Goal: Task Accomplishment & Management: Use online tool/utility

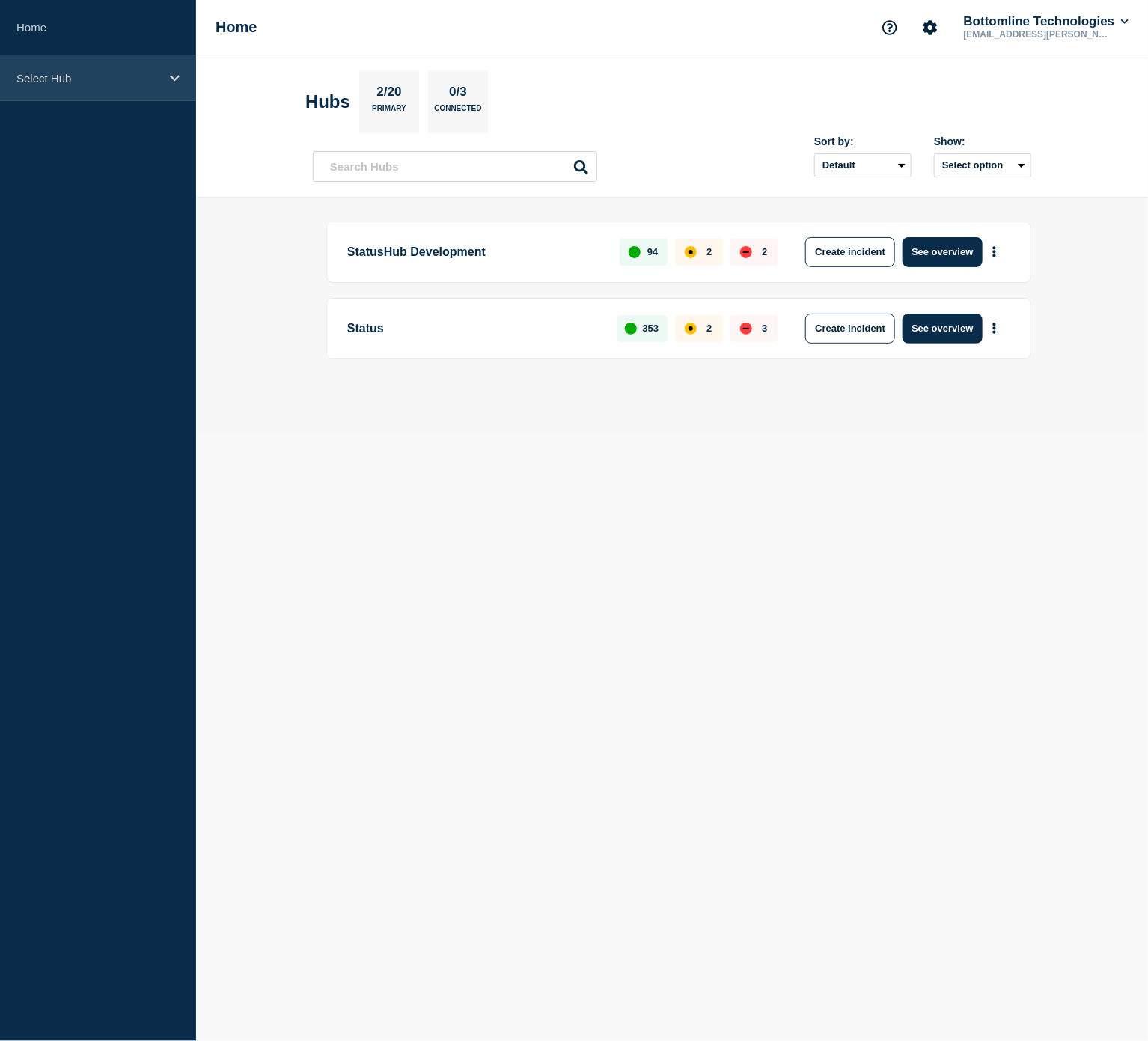
click at [47, 79] on p "Select Hub" at bounding box center [88, 79] width 144 height 13
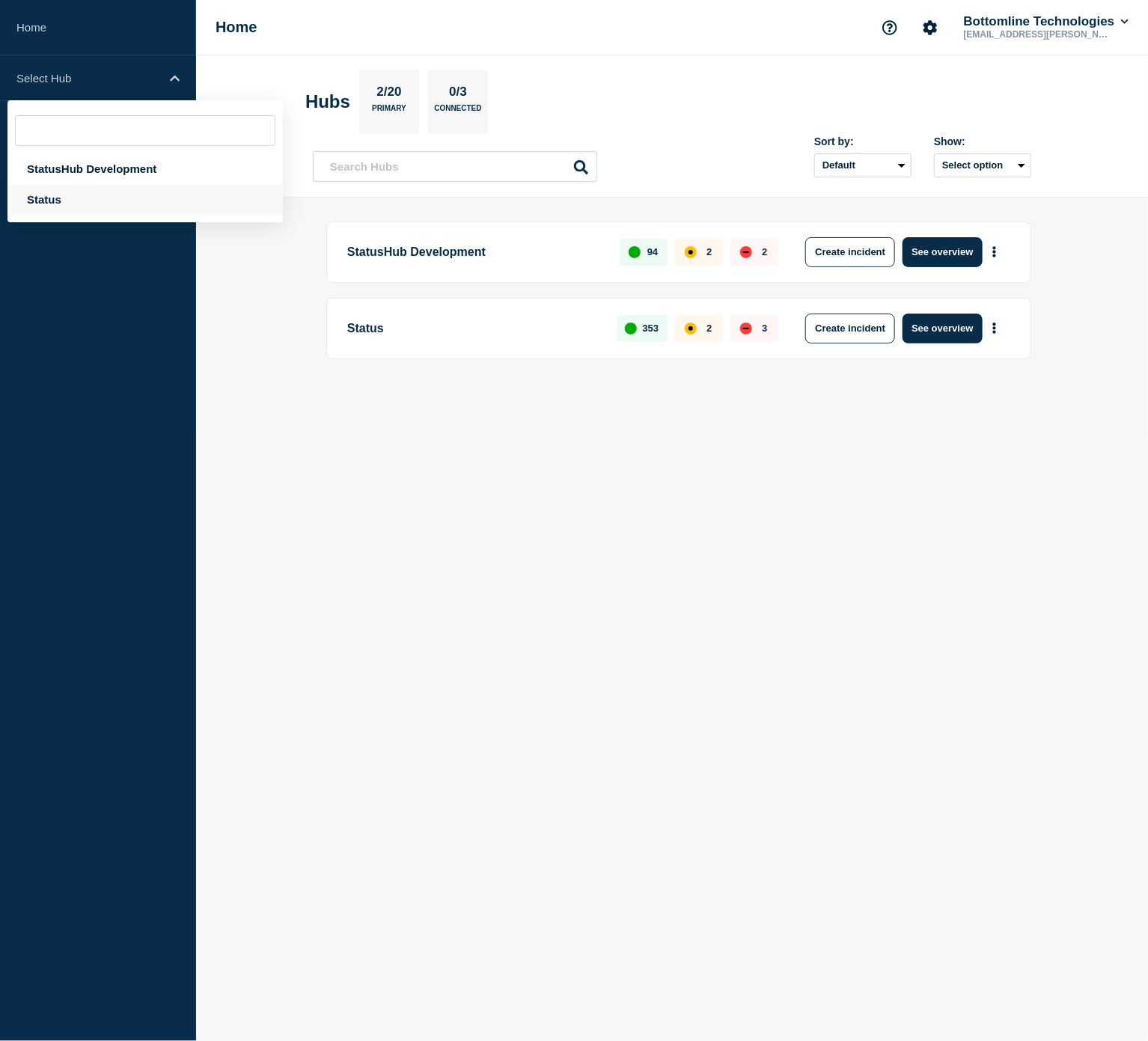
click at [64, 204] on div "Status" at bounding box center [145, 199] width 276 height 30
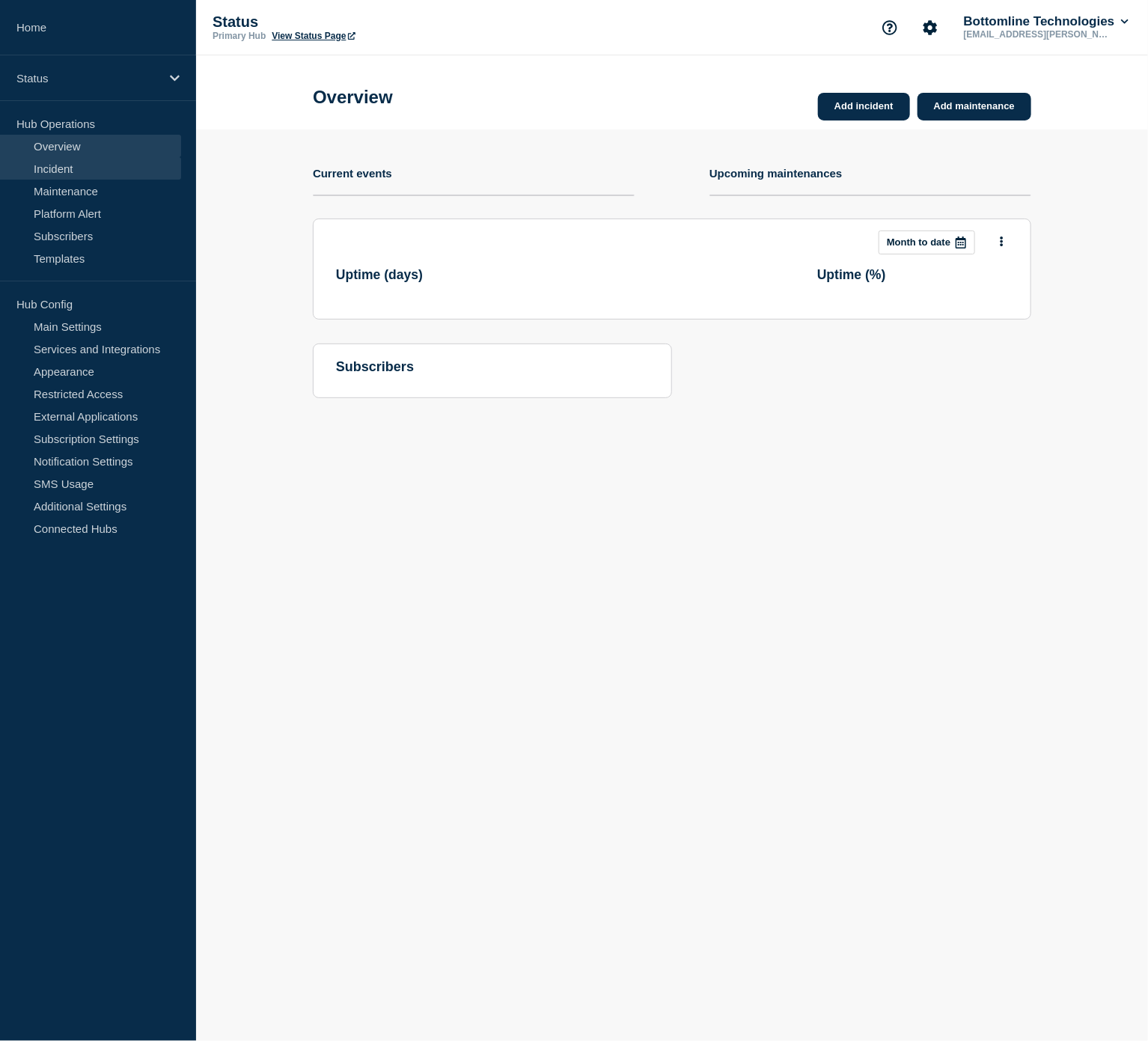
click at [89, 165] on link "Incident" at bounding box center [90, 167] width 181 height 22
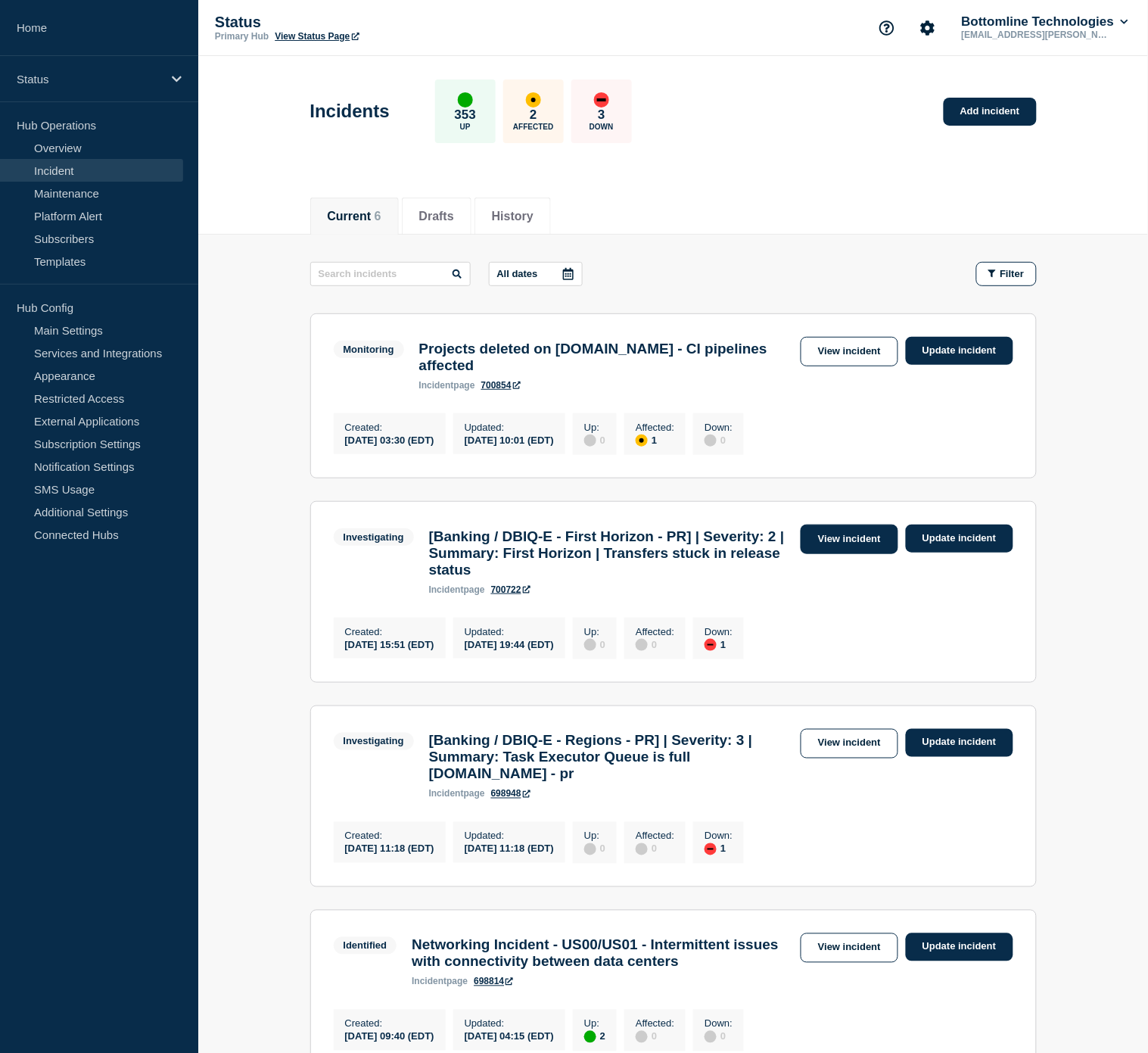
click at [852, 554] on link "View incident" at bounding box center [850, 540] width 98 height 30
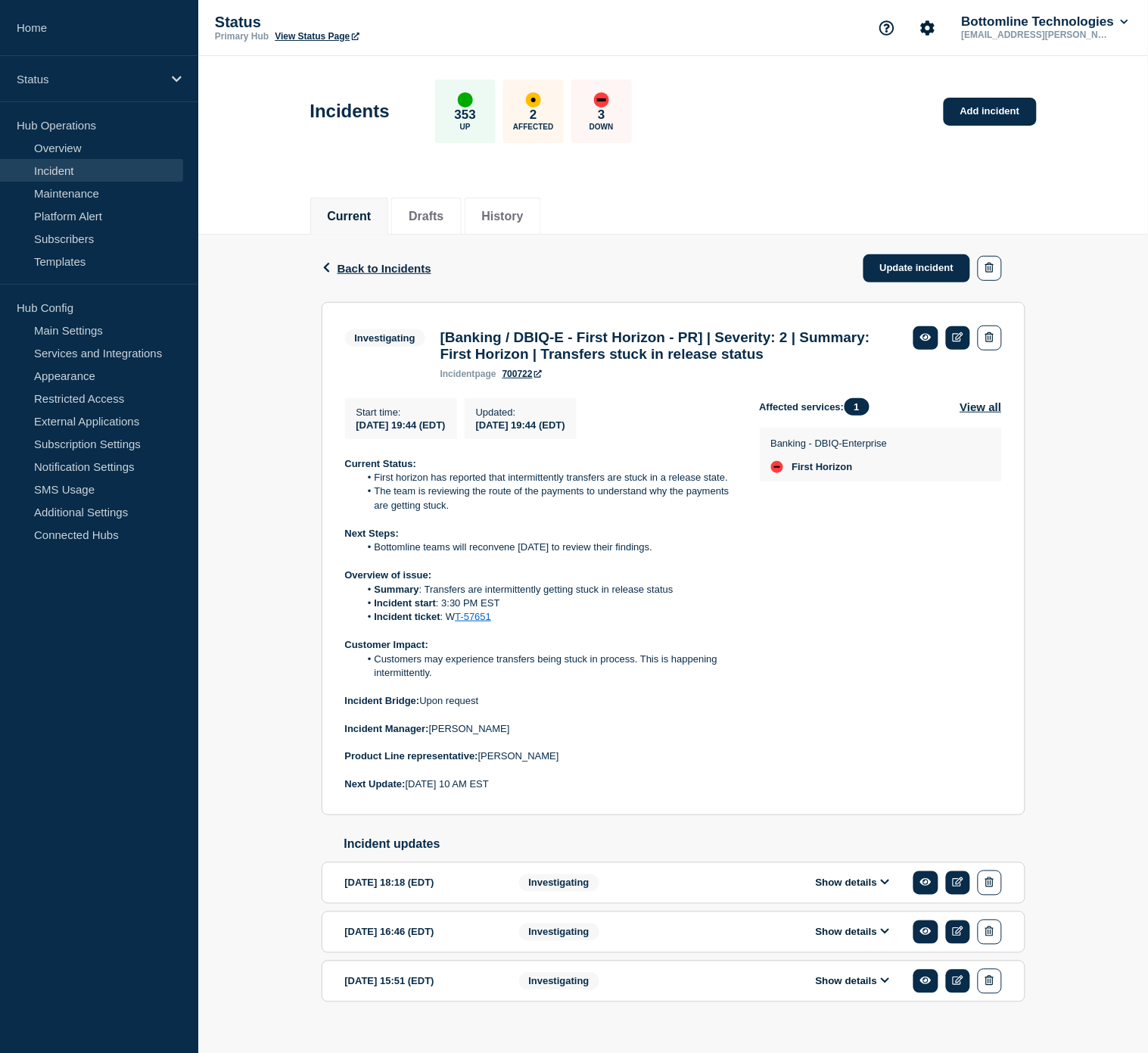
scroll to position [51, 0]
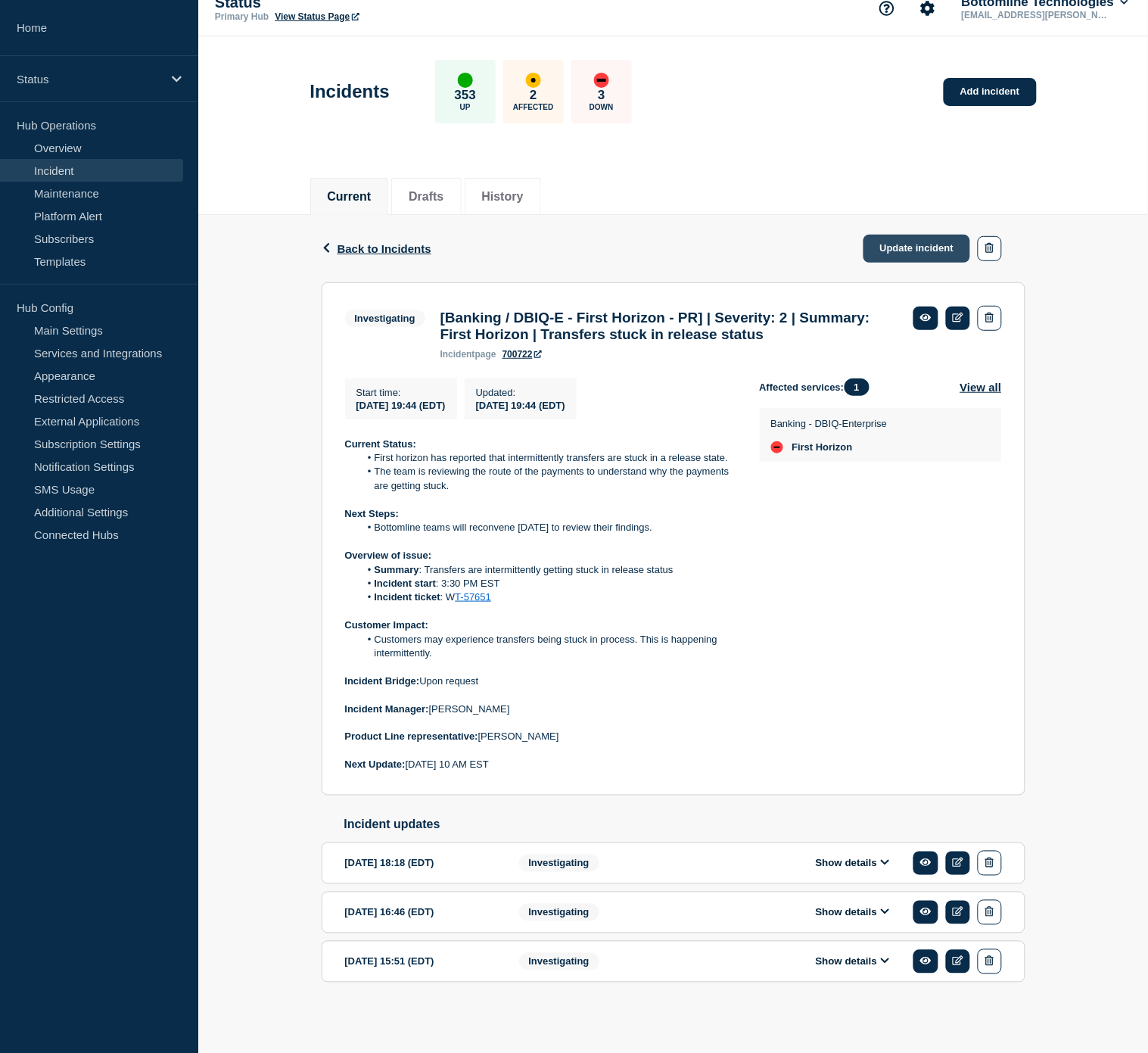
click at [918, 235] on link "Update incident" at bounding box center [916, 249] width 107 height 28
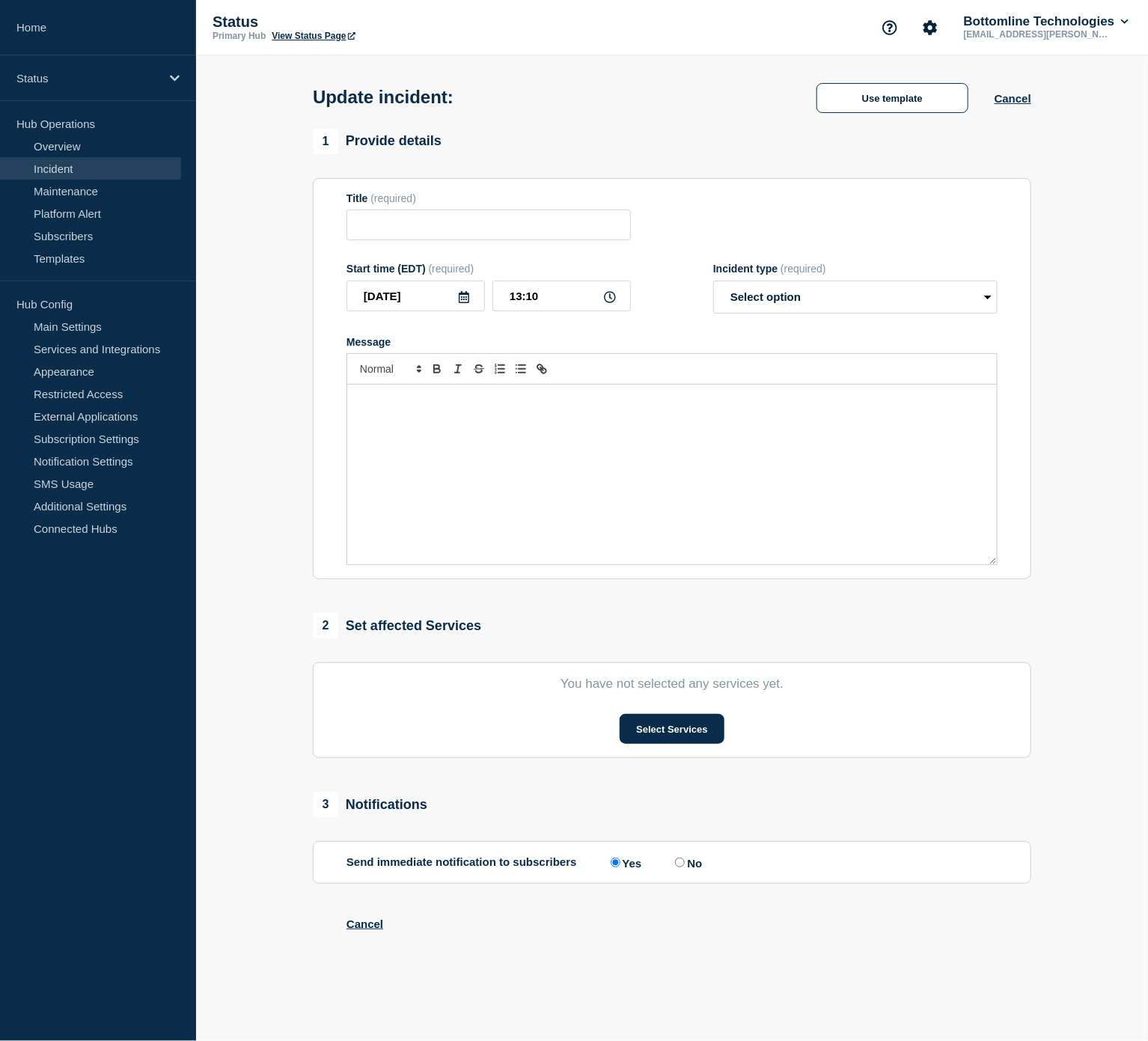
type input "[Banking / DBIQ-E - First Horizon - PR] | Severity: 2 | Summary: First Horizon …"
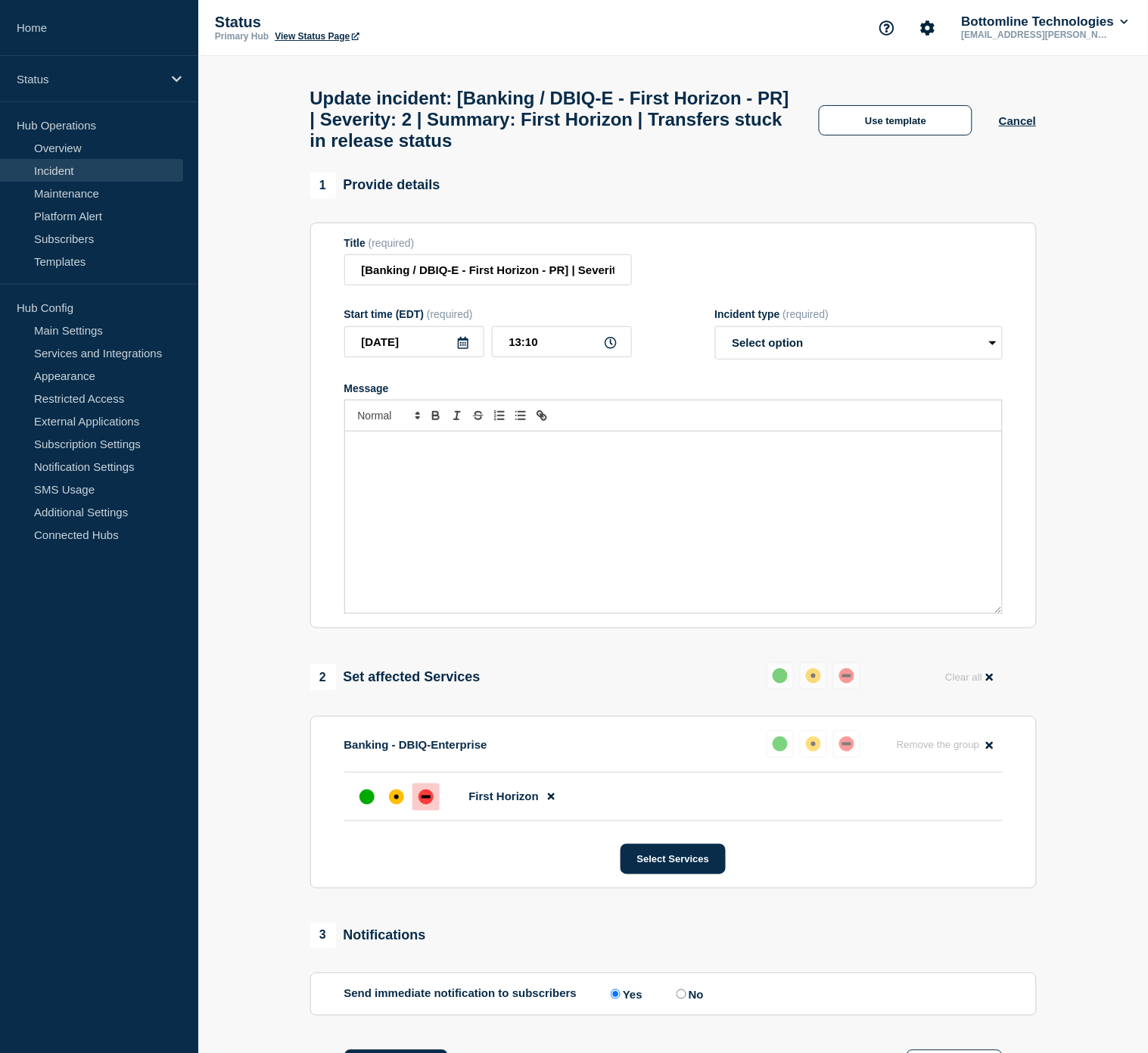
click at [497, 487] on div "Message" at bounding box center [673, 522] width 657 height 182
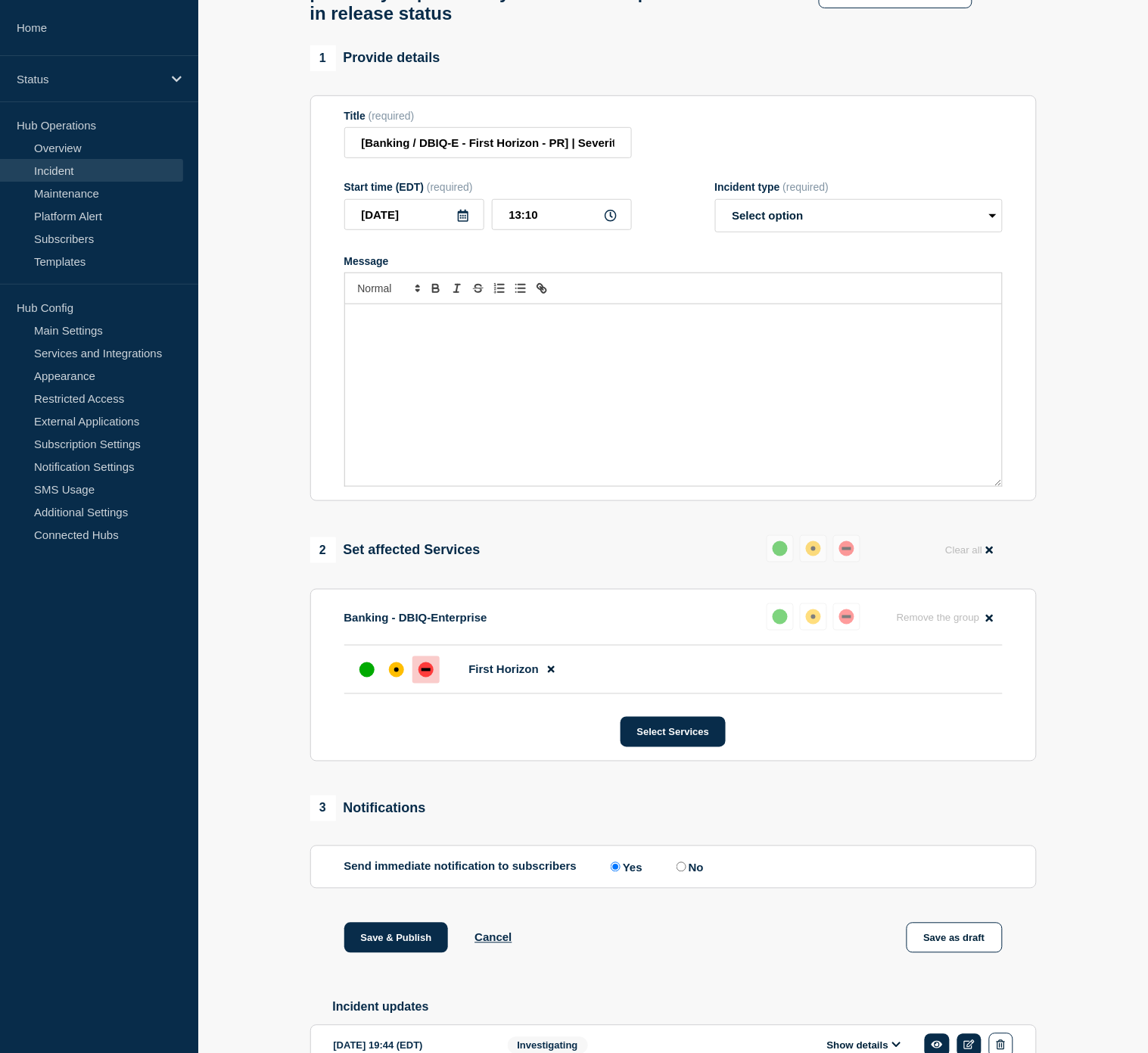
scroll to position [376, 0]
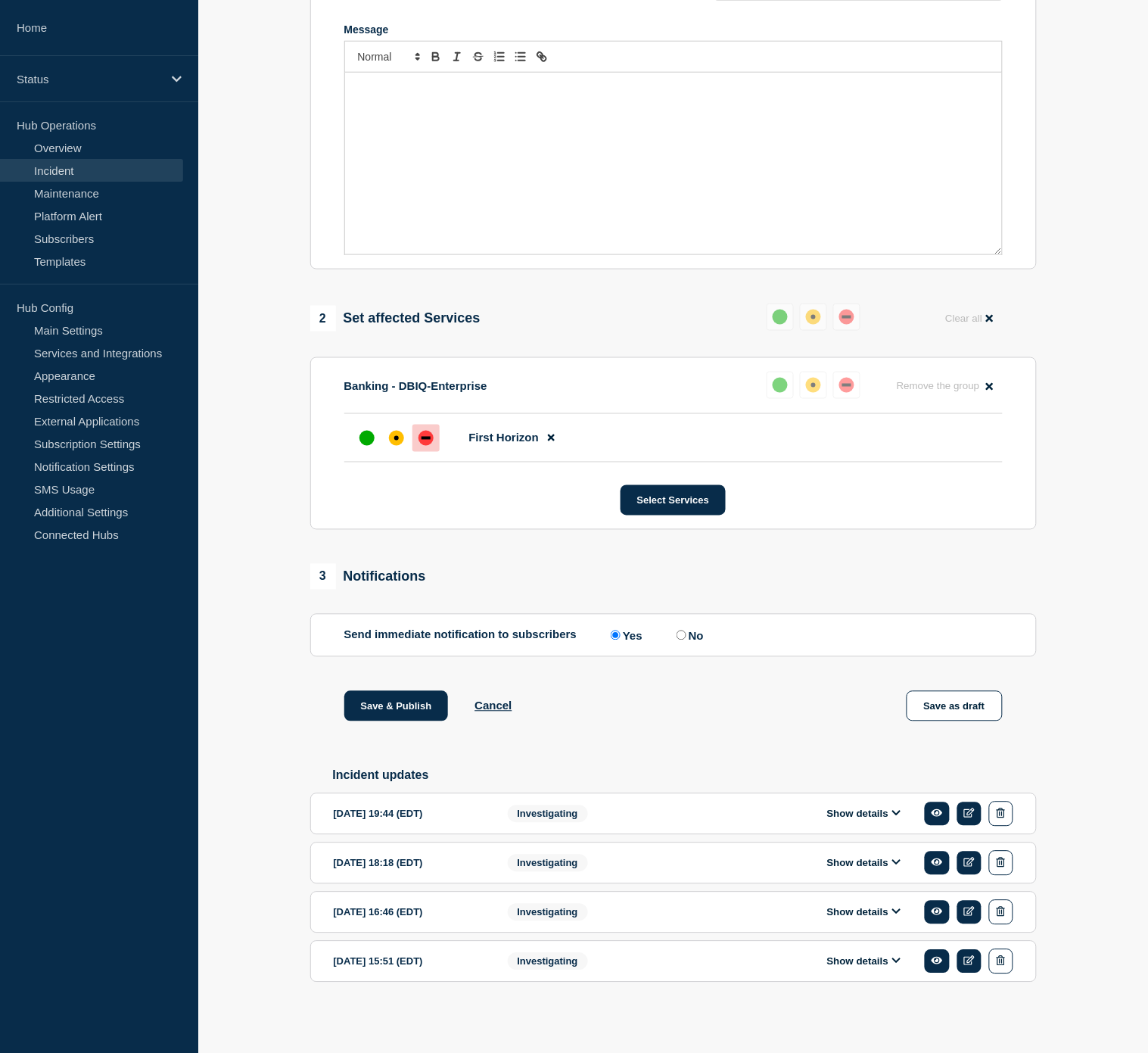
click at [884, 813] on button "Show details" at bounding box center [864, 815] width 83 height 13
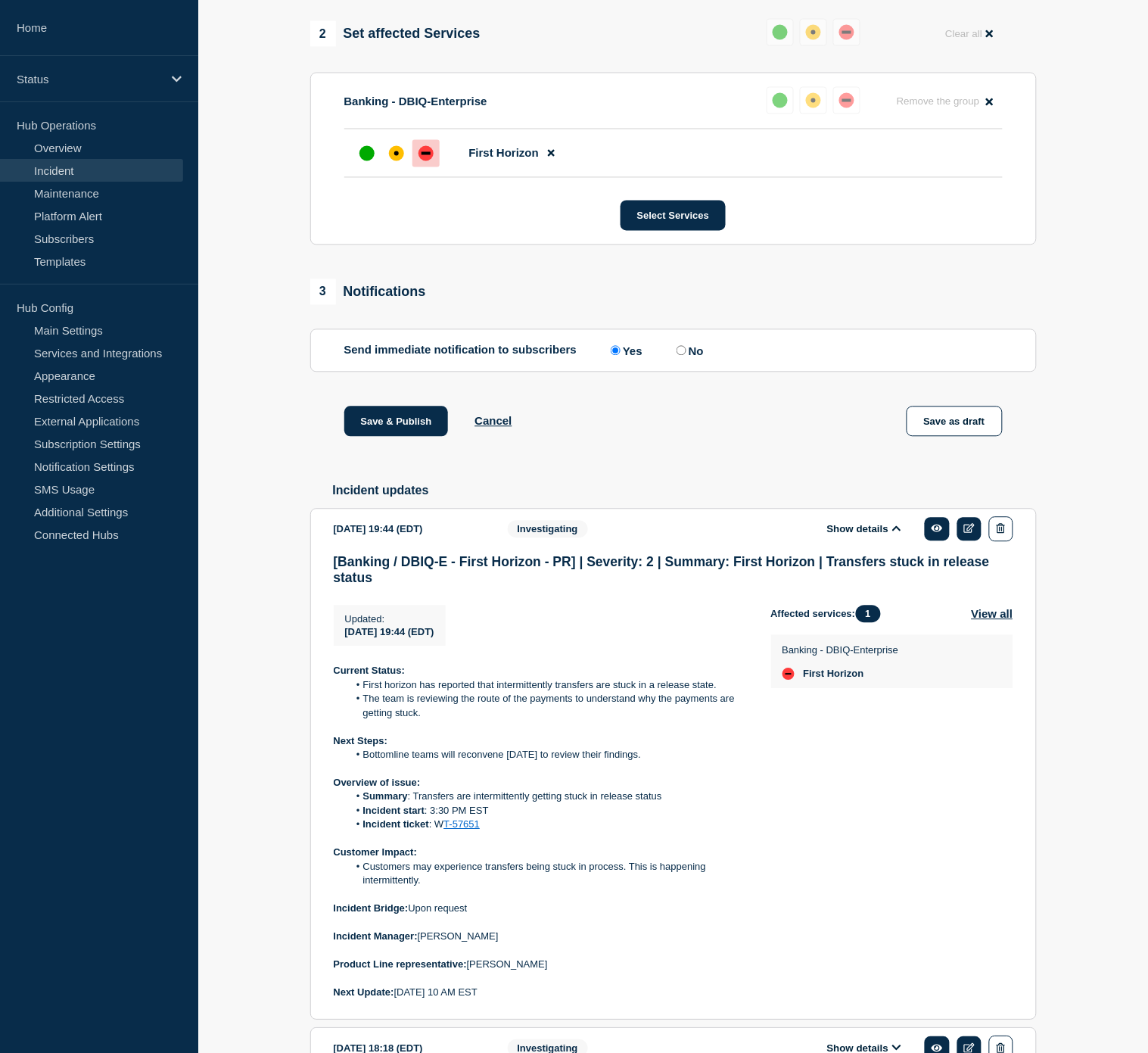
scroll to position [797, 0]
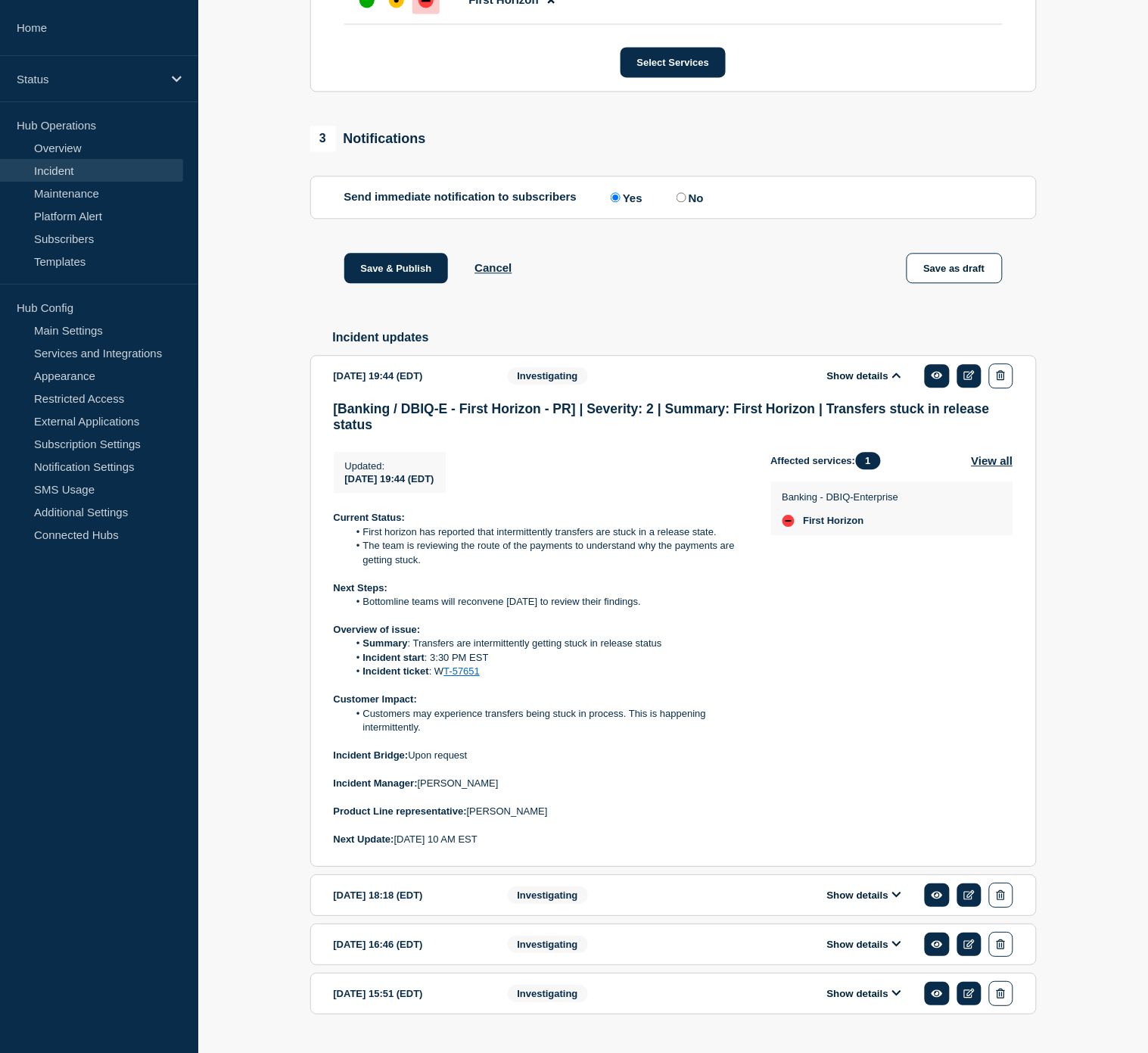
drag, startPoint x: 509, startPoint y: 858, endPoint x: 331, endPoint y: 541, distance: 363.6
click at [331, 541] on section "[DATE] 19:44 (EDT) Show details Investigating [Banking / DBIQ-E - First Horizon…" at bounding box center [673, 611] width 726 height 512
copy div "Current Status: First horizon has reported that intermittently transfers are st…"
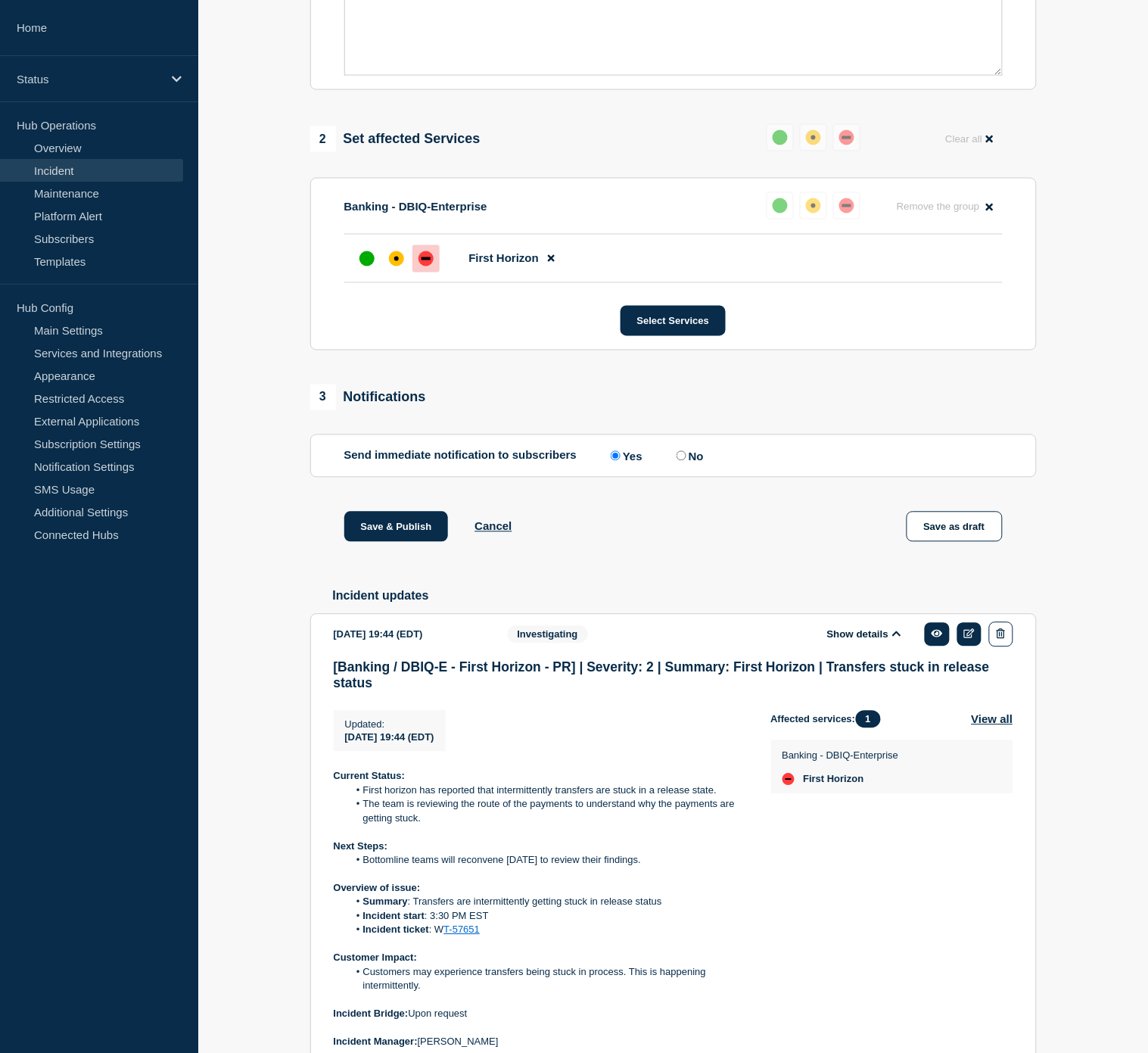
scroll to position [292, 0]
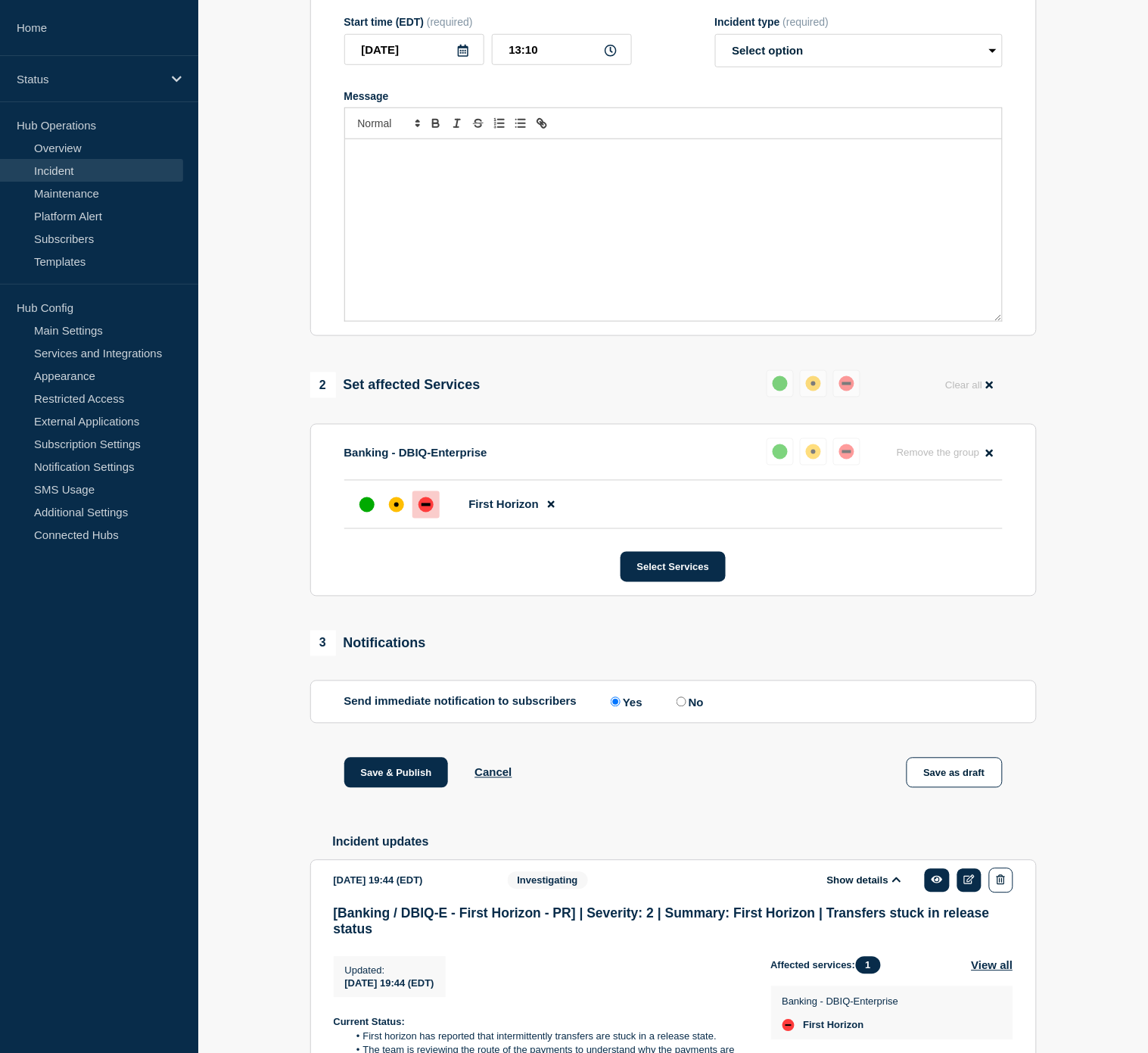
click at [426, 226] on div "Message" at bounding box center [673, 230] width 657 height 182
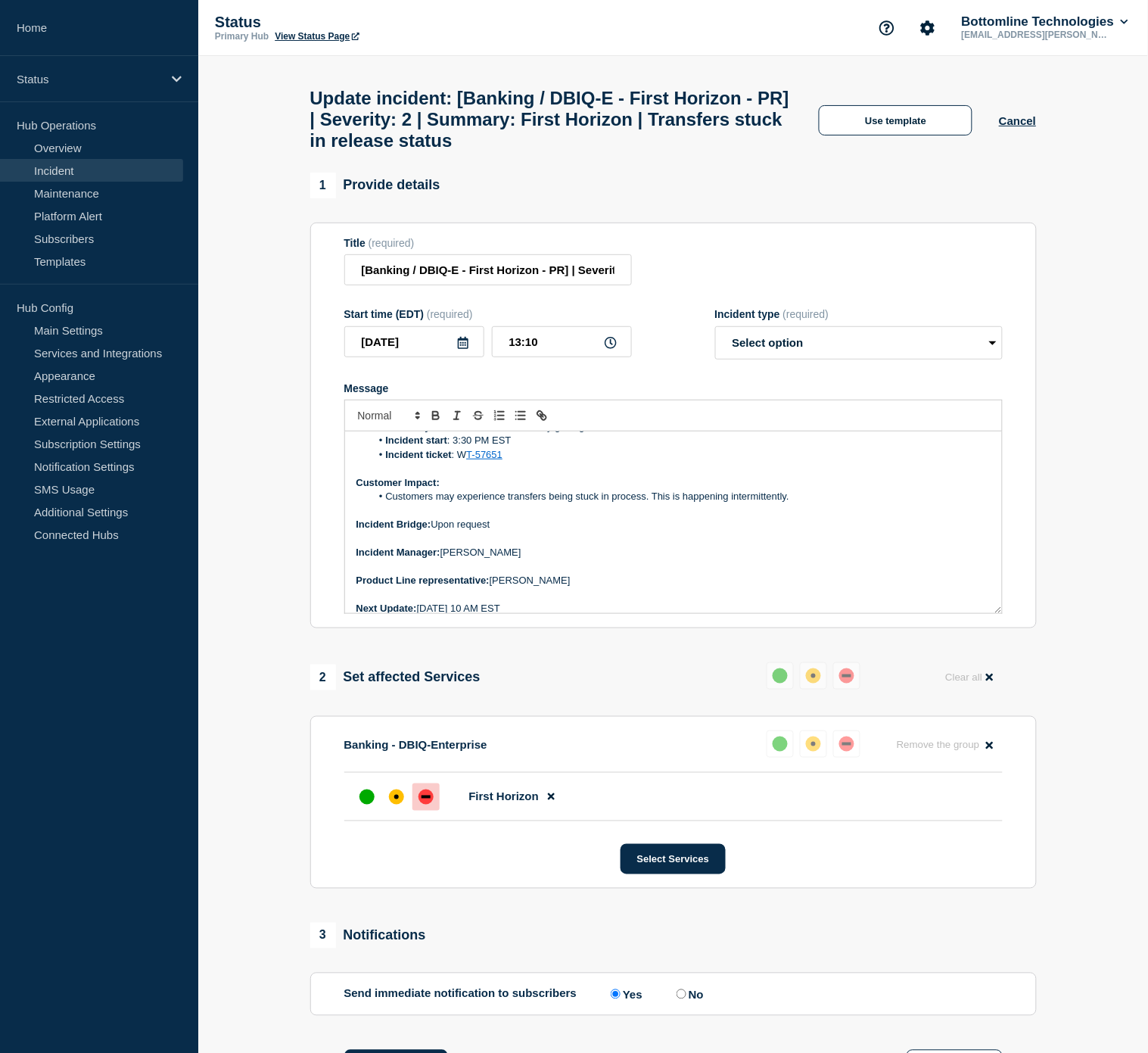
scroll to position [144, 0]
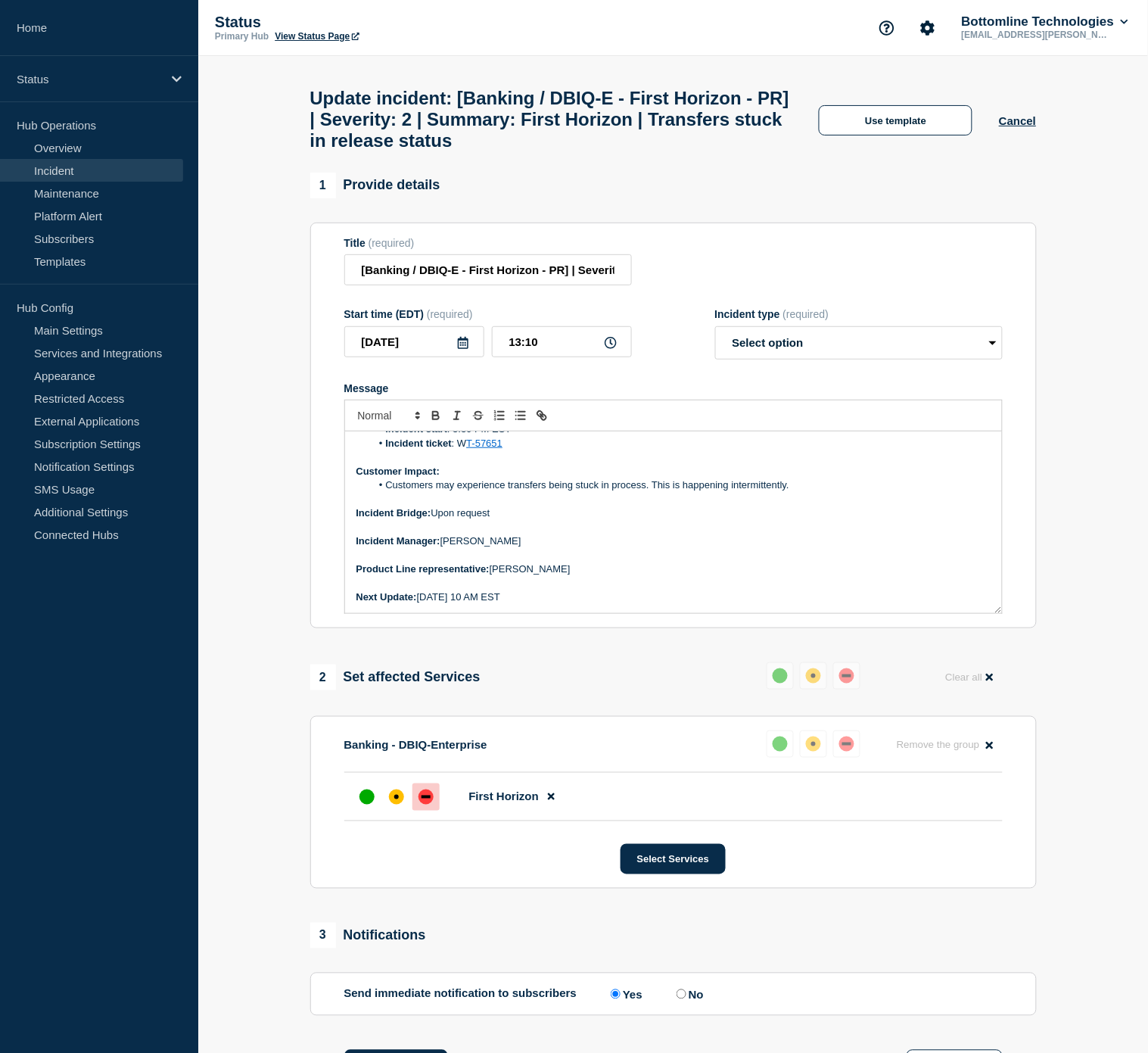
drag, startPoint x: 536, startPoint y: 619, endPoint x: 420, endPoint y: 614, distance: 116.1
click at [420, 605] on p "Next Update: [DATE] 10 AM EST" at bounding box center [673, 597] width 634 height 13
drag, startPoint x: 490, startPoint y: 610, endPoint x: 422, endPoint y: 607, distance: 68.1
click at [422, 605] on p "Next Update: 90 minutes" at bounding box center [673, 597] width 634 height 13
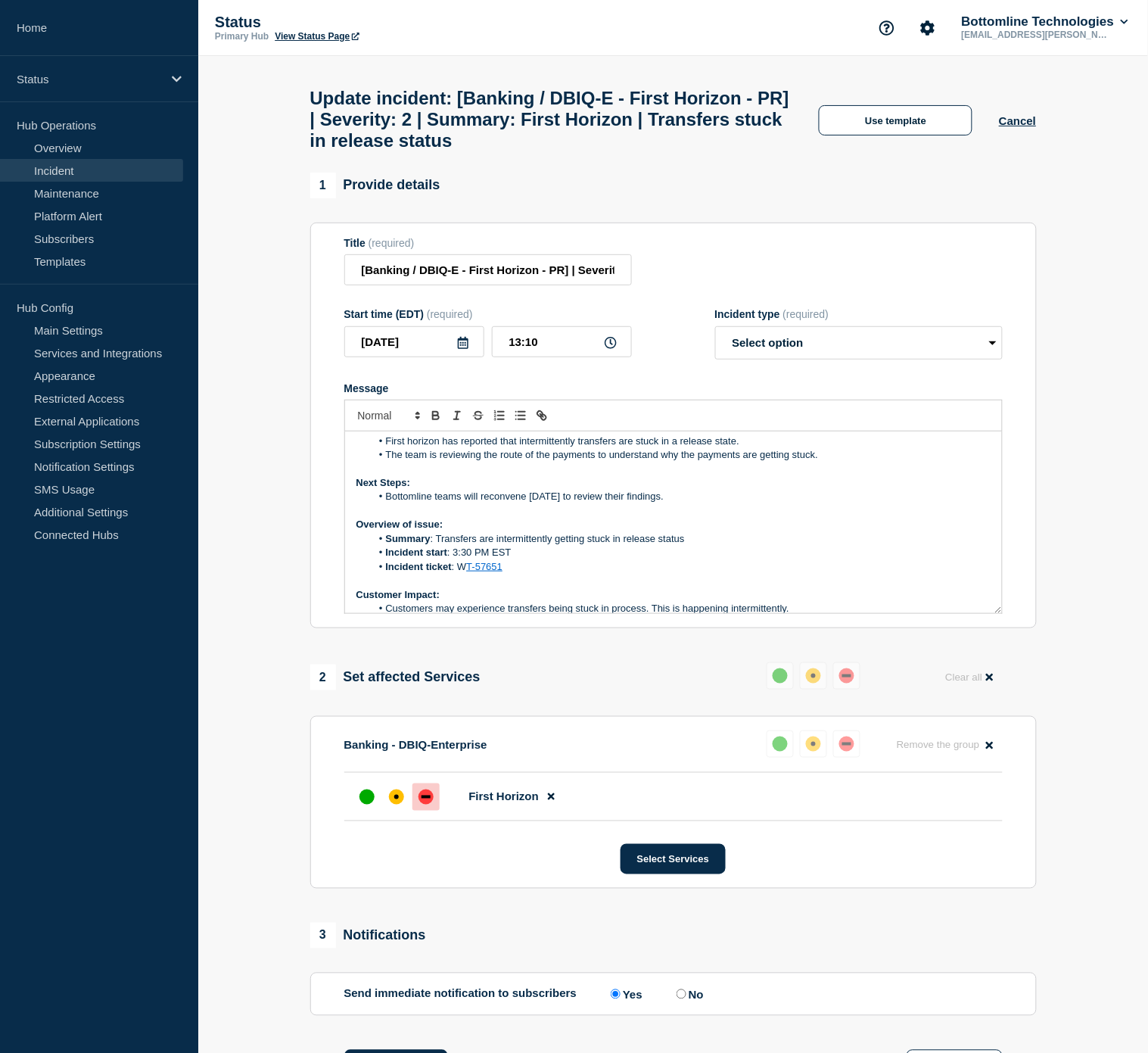
scroll to position [0, 0]
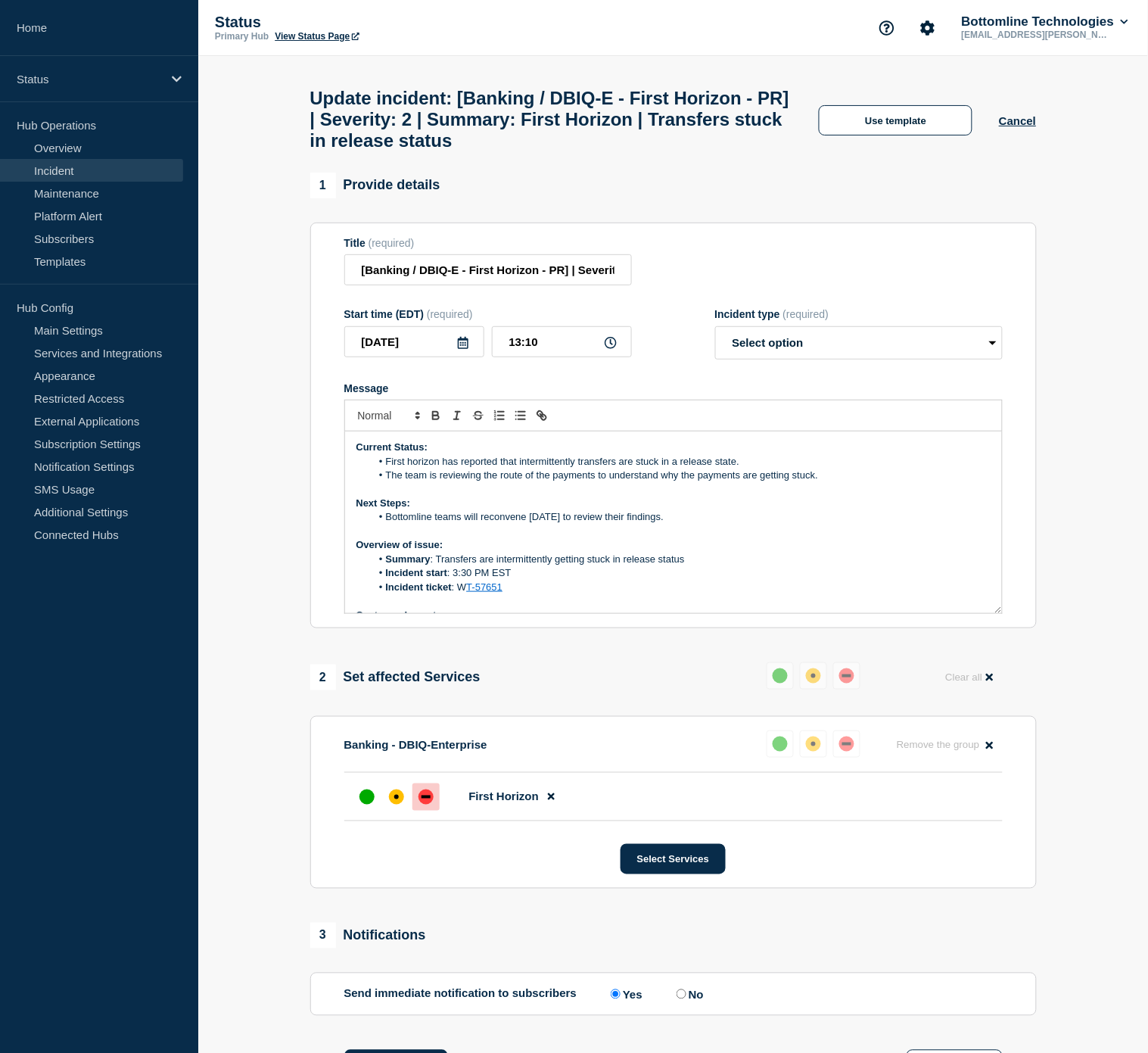
drag, startPoint x: 698, startPoint y: 526, endPoint x: 434, endPoint y: 532, distance: 264.1
click at [434, 524] on li "Bottomline teams will reconvene [DATE] to review their findings." at bounding box center [681, 517] width 620 height 13
drag, startPoint x: 840, startPoint y: 492, endPoint x: 386, endPoint y: 487, distance: 454.0
click at [386, 482] on li "The team is reviewing the route of the payments to understand why the payments …" at bounding box center [681, 475] width 620 height 13
click at [750, 511] on p "Next Steps:" at bounding box center [673, 503] width 634 height 13
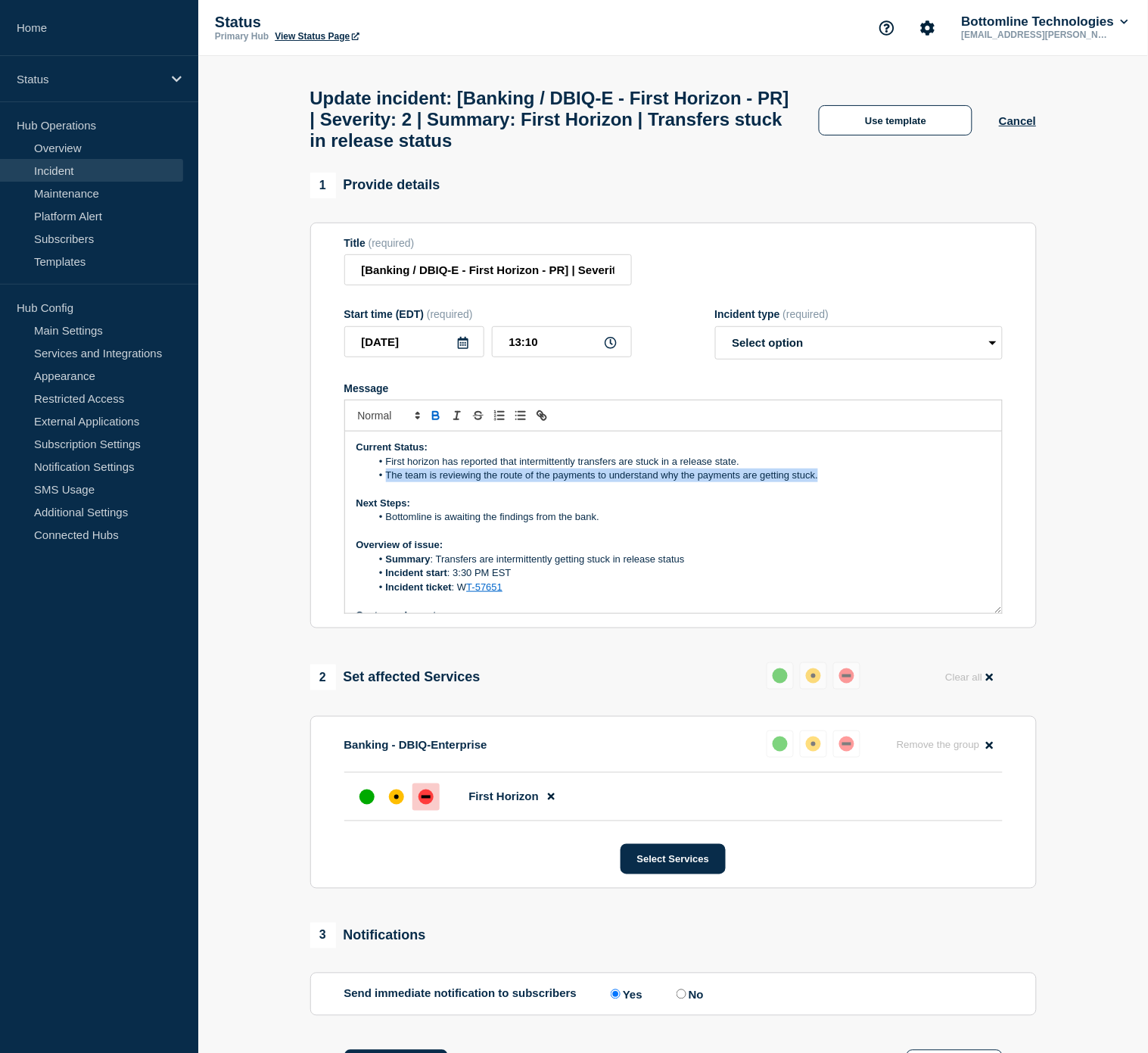
drag, startPoint x: 833, startPoint y: 487, endPoint x: 388, endPoint y: 492, distance: 445.0
click at [388, 482] on li "The team is reviewing the route of the payments to understand why the payments …" at bounding box center [681, 475] width 620 height 13
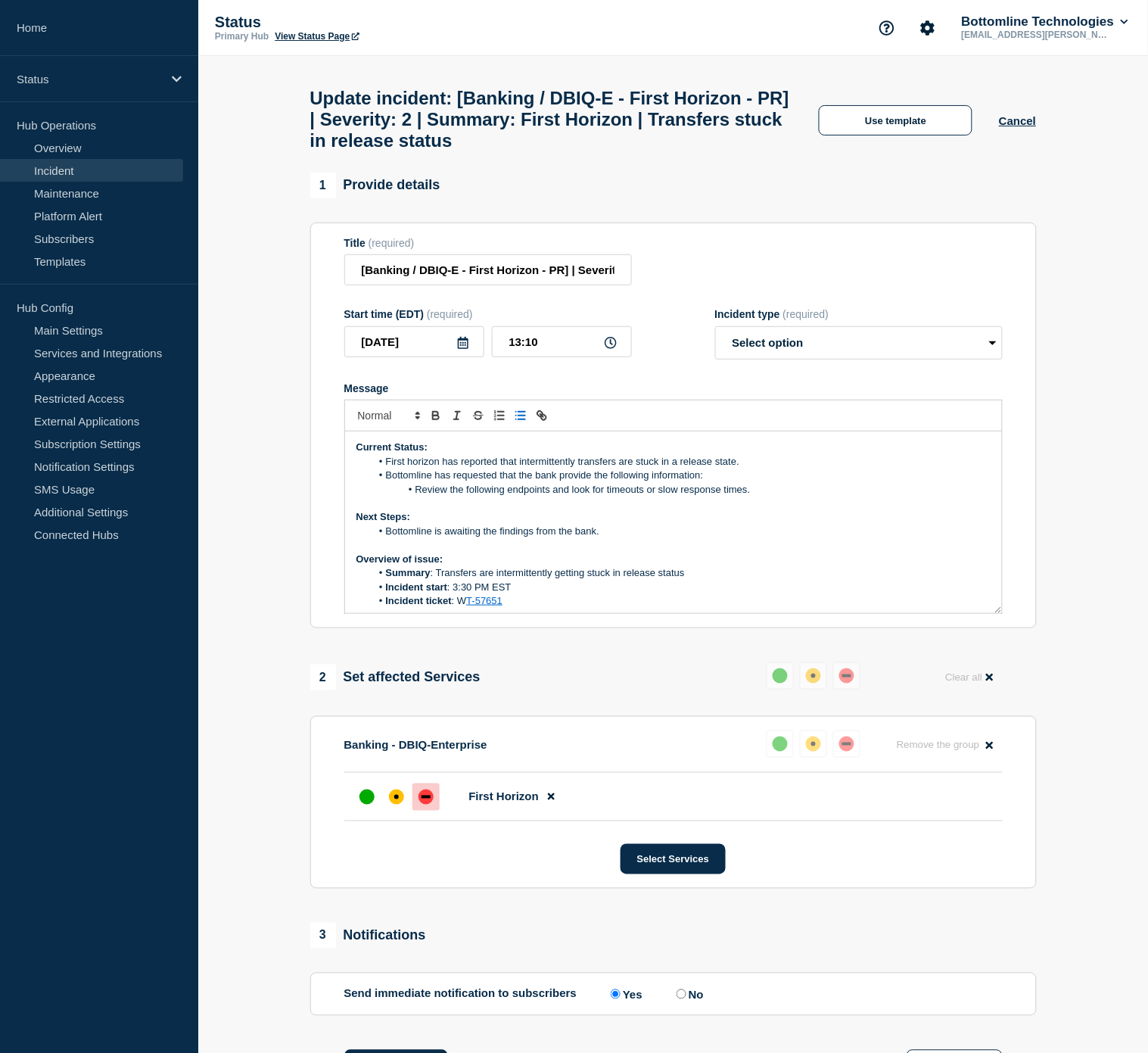
click at [770, 497] on li "Review the following endpoints and look for timeouts or slow response times." at bounding box center [681, 490] width 620 height 13
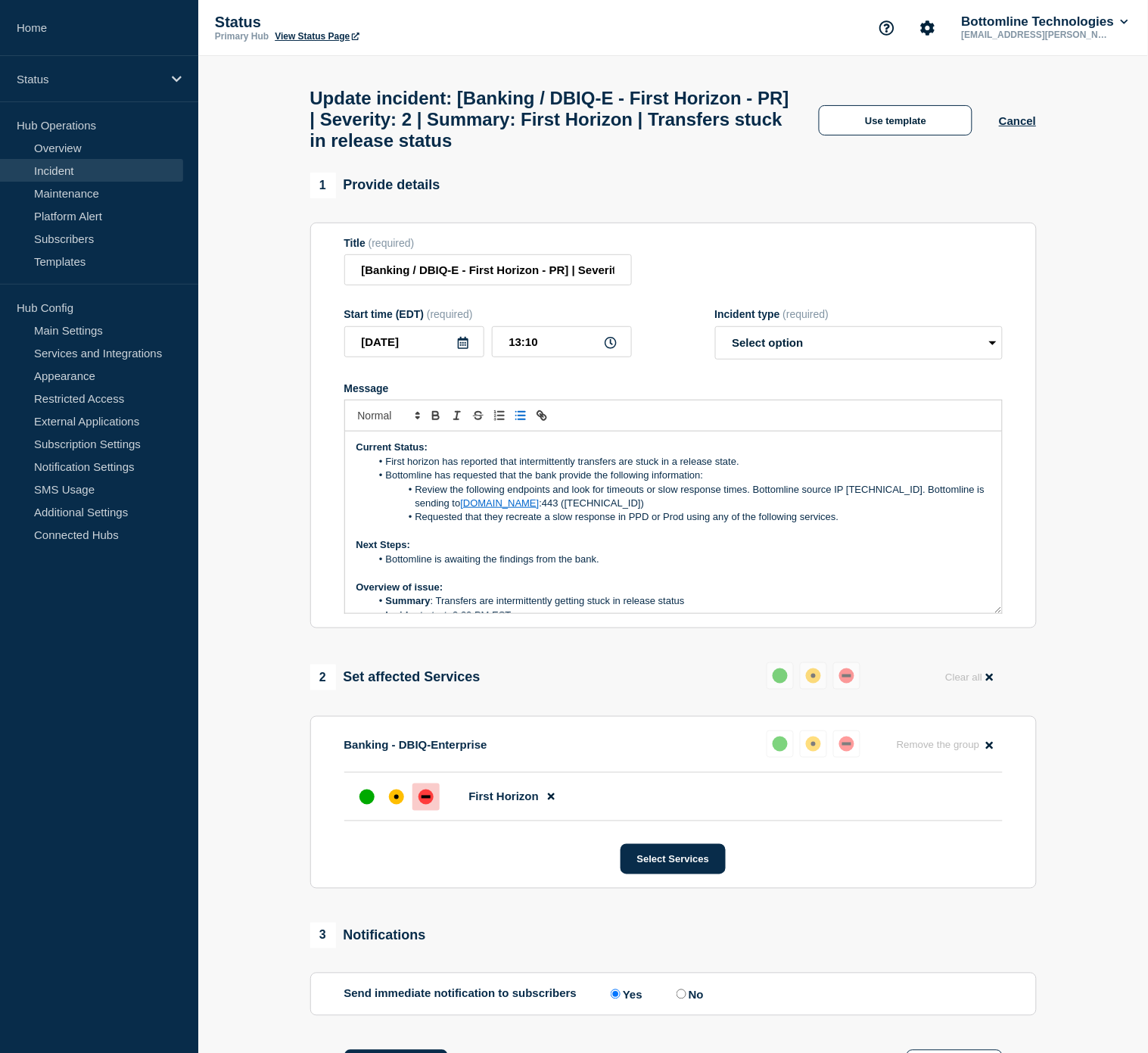
click at [857, 524] on li "Requested that they recreate a slow response in PPD or Prod using any of the fo…" at bounding box center [681, 517] width 620 height 13
click at [864, 524] on li "Requested that they recreate a slow response in PPD or Prod using any of the fo…" at bounding box center [681, 517] width 620 height 13
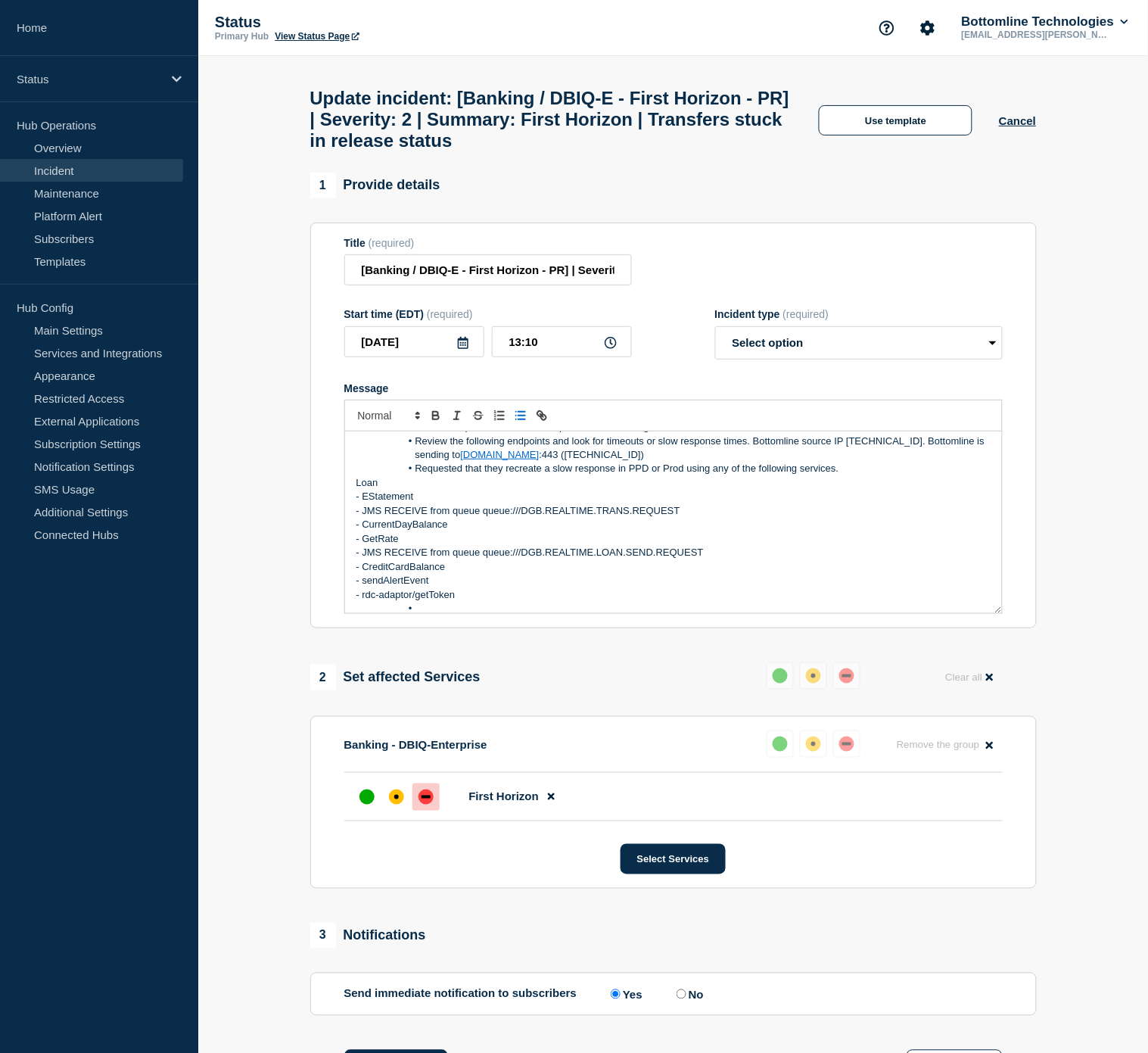
click at [359, 490] on p "Loan" at bounding box center [673, 483] width 634 height 13
click at [359, 503] on p "- EStatement" at bounding box center [673, 497] width 634 height 13
click at [359, 518] on p "- JMS RECEIVE from queue queue:///DGB.REALTIME.TRANS.REQUEST" at bounding box center [673, 511] width 634 height 13
click at [364, 531] on p "- CurrentDayBalance" at bounding box center [673, 525] width 634 height 13
click at [364, 546] on p "- GetRate" at bounding box center [673, 539] width 634 height 13
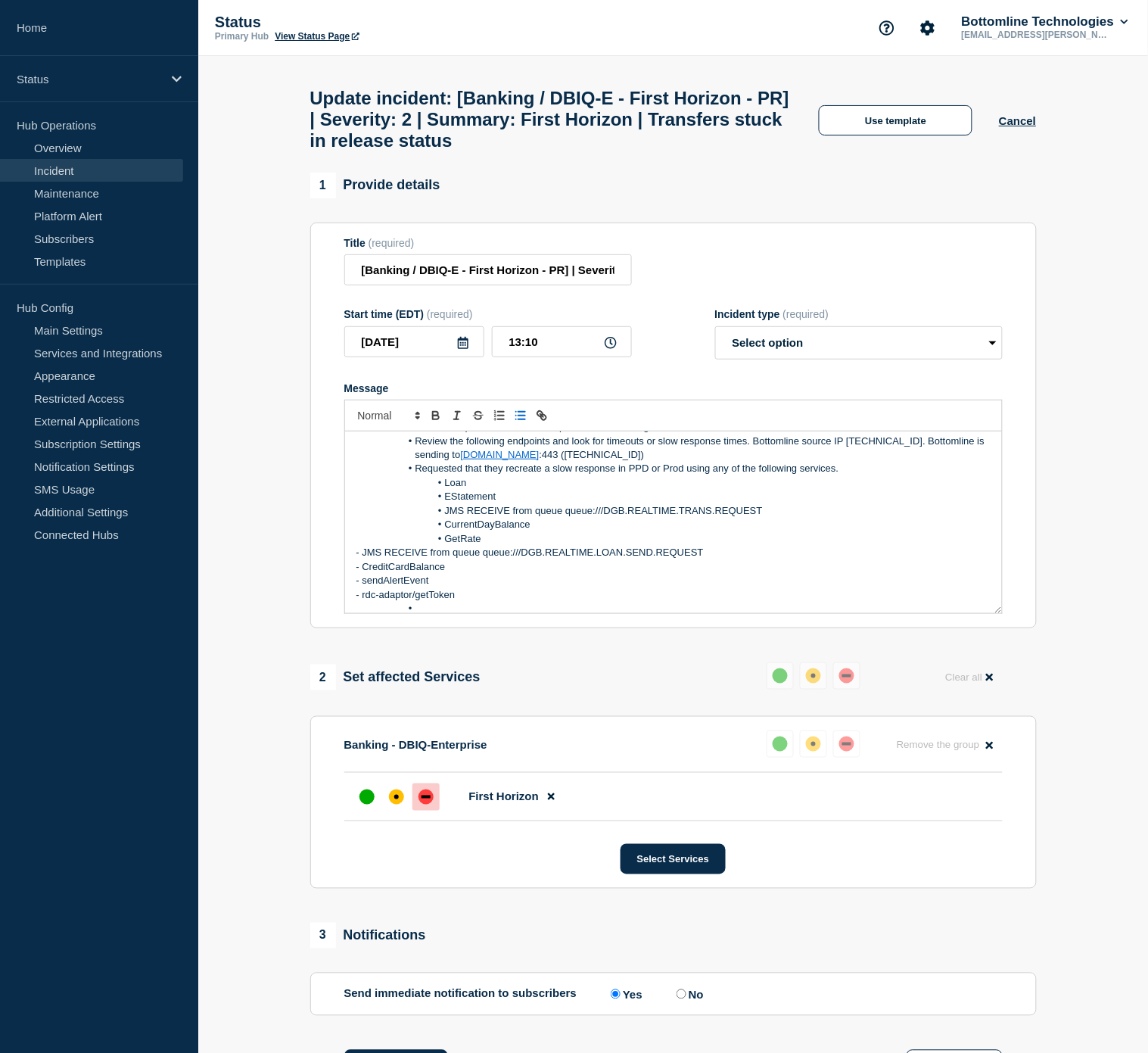
click at [358, 560] on p "- JMS RECEIVE from queue queue:///DGB.REALTIME.LOAN.SEND.REQUEST" at bounding box center [673, 552] width 634 height 13
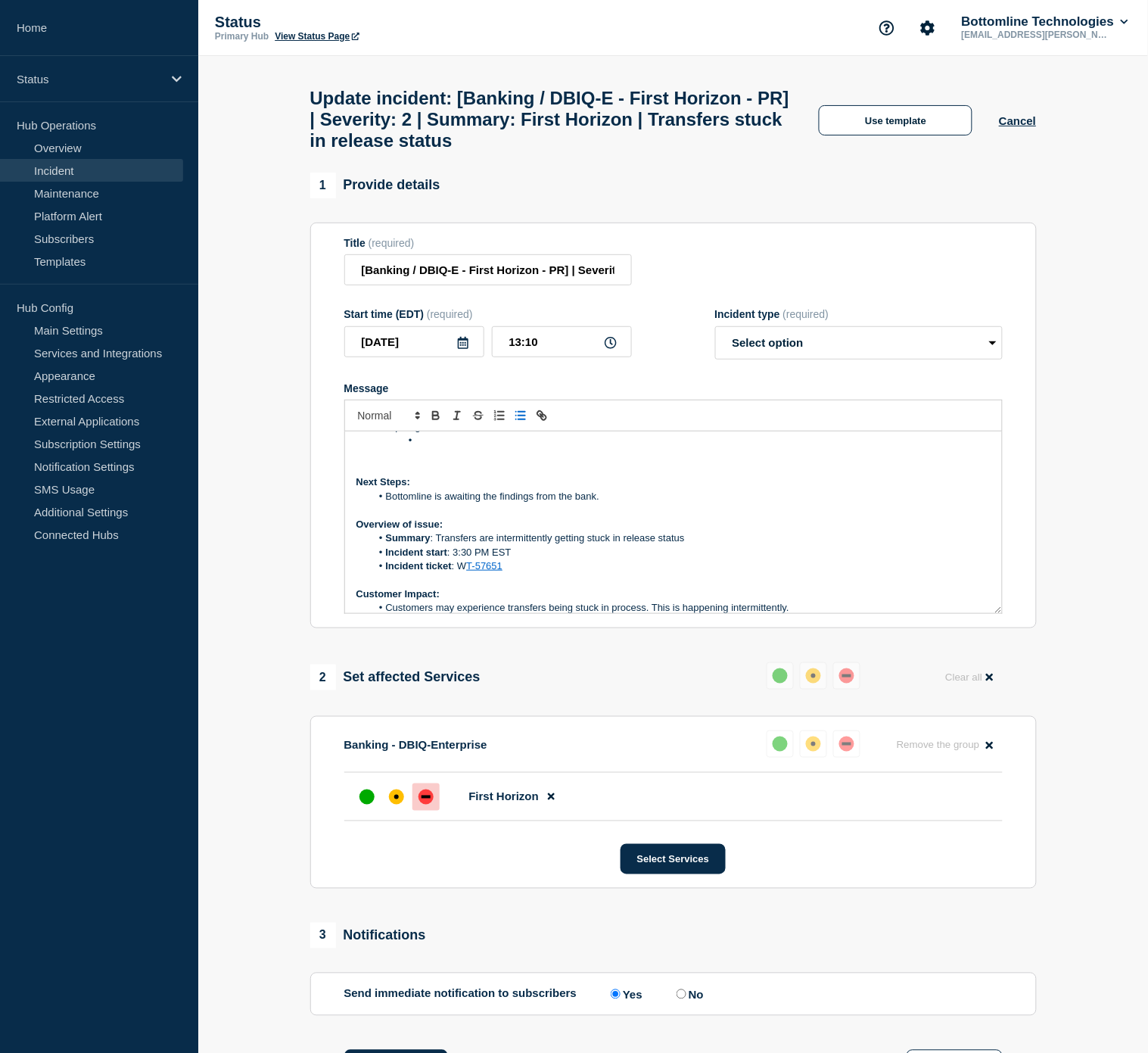
scroll to position [133, 0]
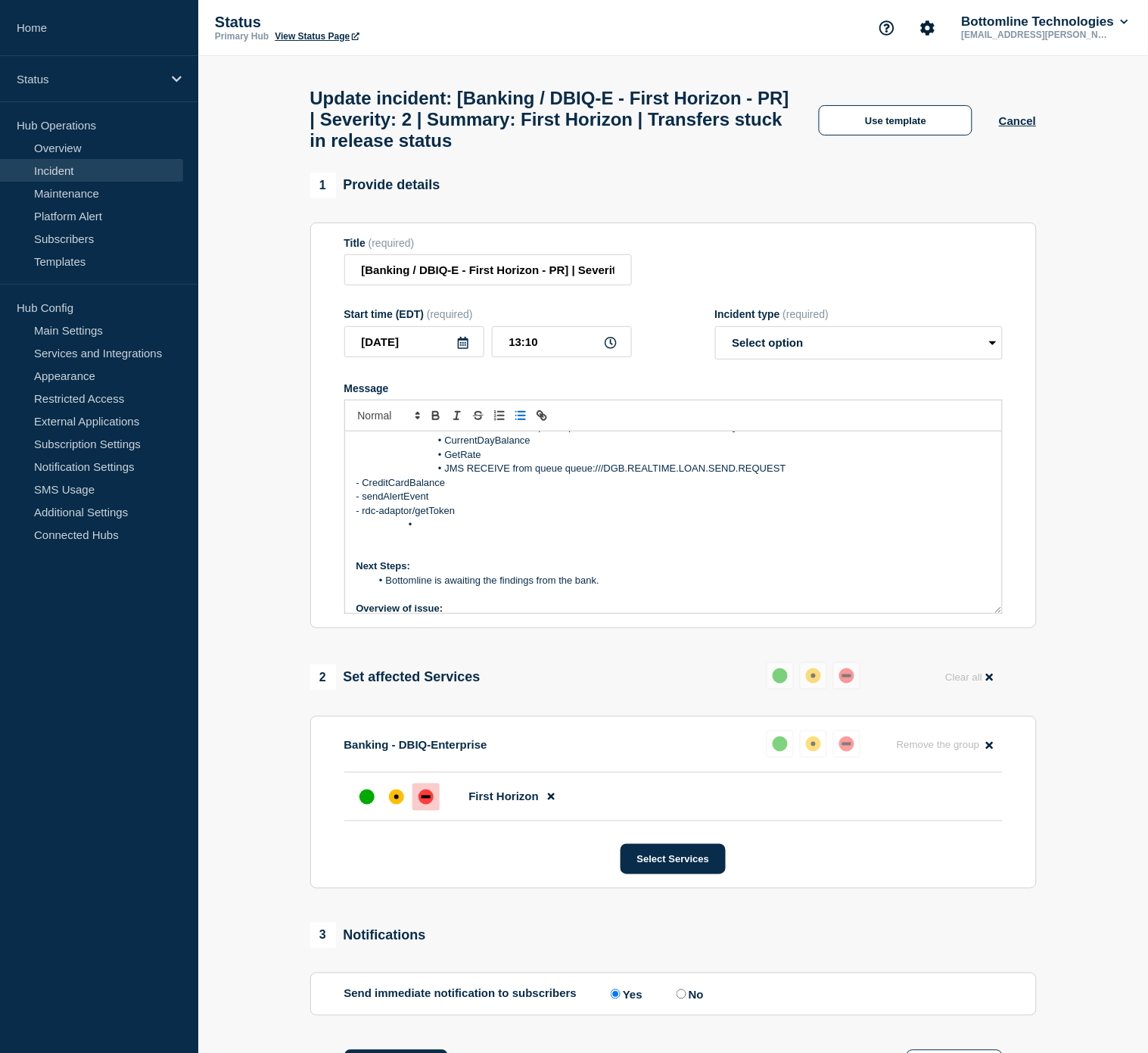
click at [359, 490] on p "- CreditCardBalance" at bounding box center [673, 483] width 634 height 13
click at [359, 503] on p "- sendAlertEvent" at bounding box center [673, 497] width 634 height 13
click at [356, 518] on p "- rdc-adaptor/getToken" at bounding box center [673, 511] width 634 height 13
click at [443, 546] on p "Message" at bounding box center [673, 538] width 634 height 13
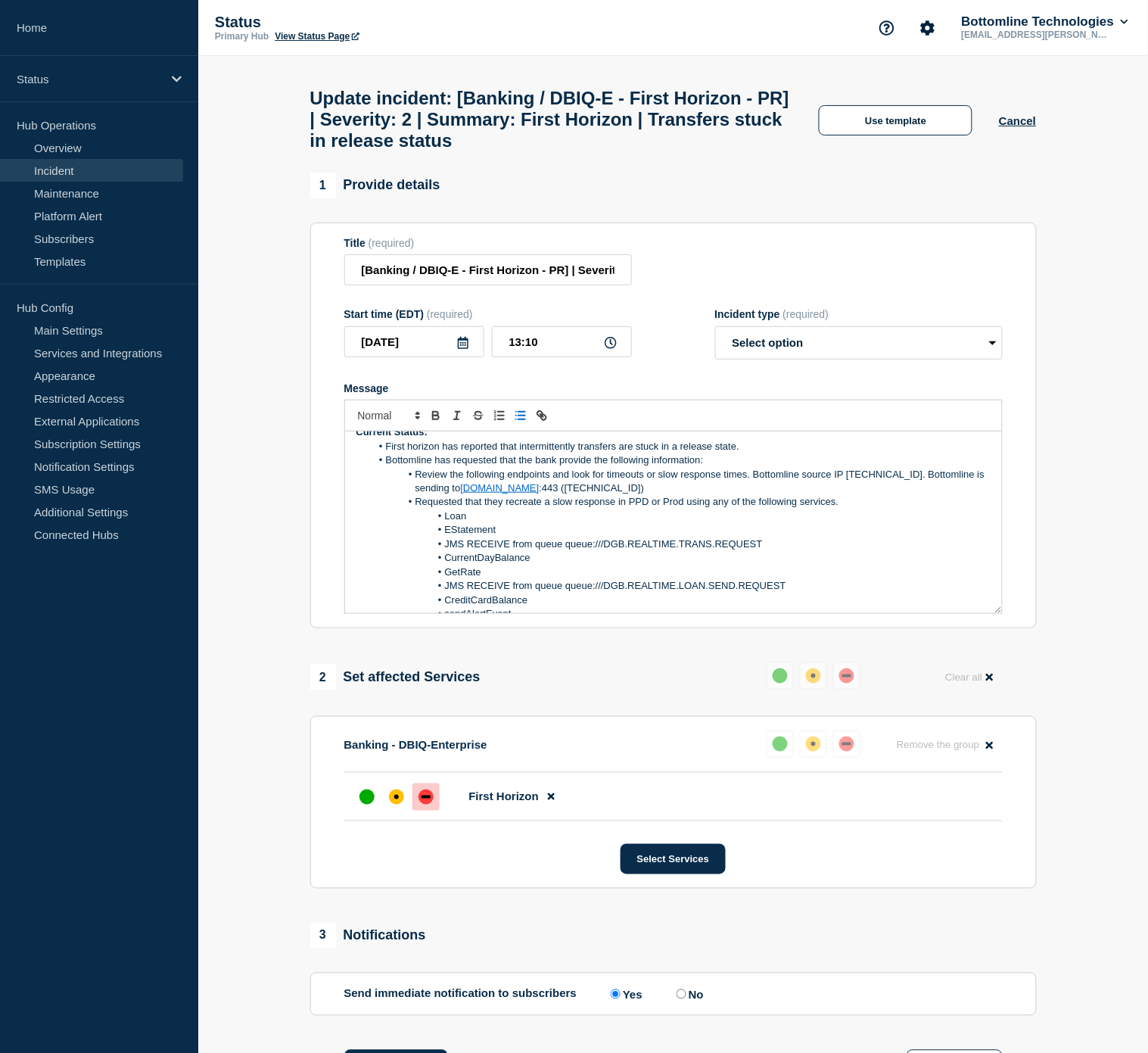
scroll to position [0, 0]
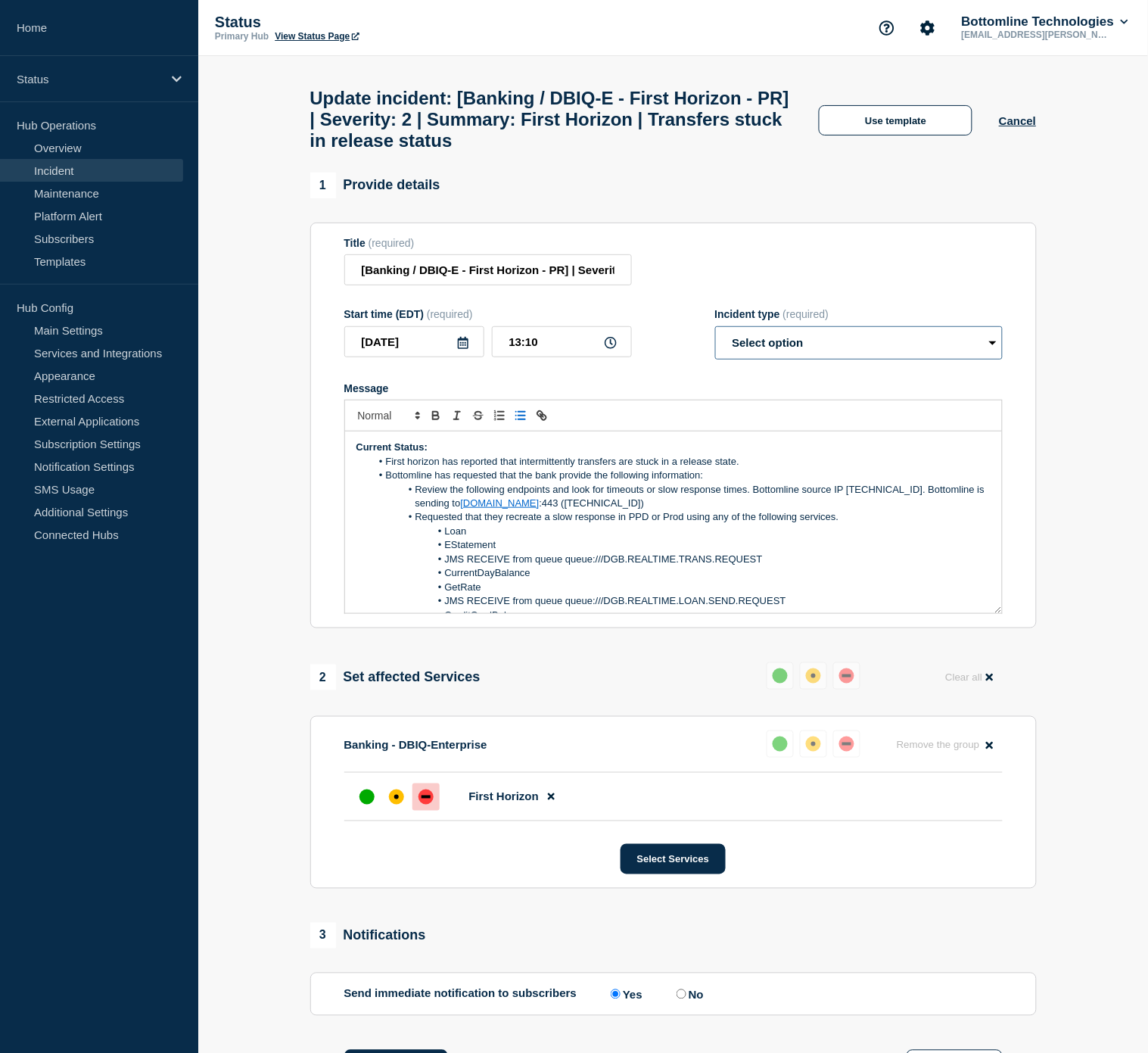
click at [785, 349] on select "Select option Investigating Identified Monitoring Resolved" at bounding box center [859, 343] width 288 height 33
select select "investigating"
click at [716, 340] on select "Select option Investigating Identified Monitoring Resolved" at bounding box center [859, 343] width 288 height 33
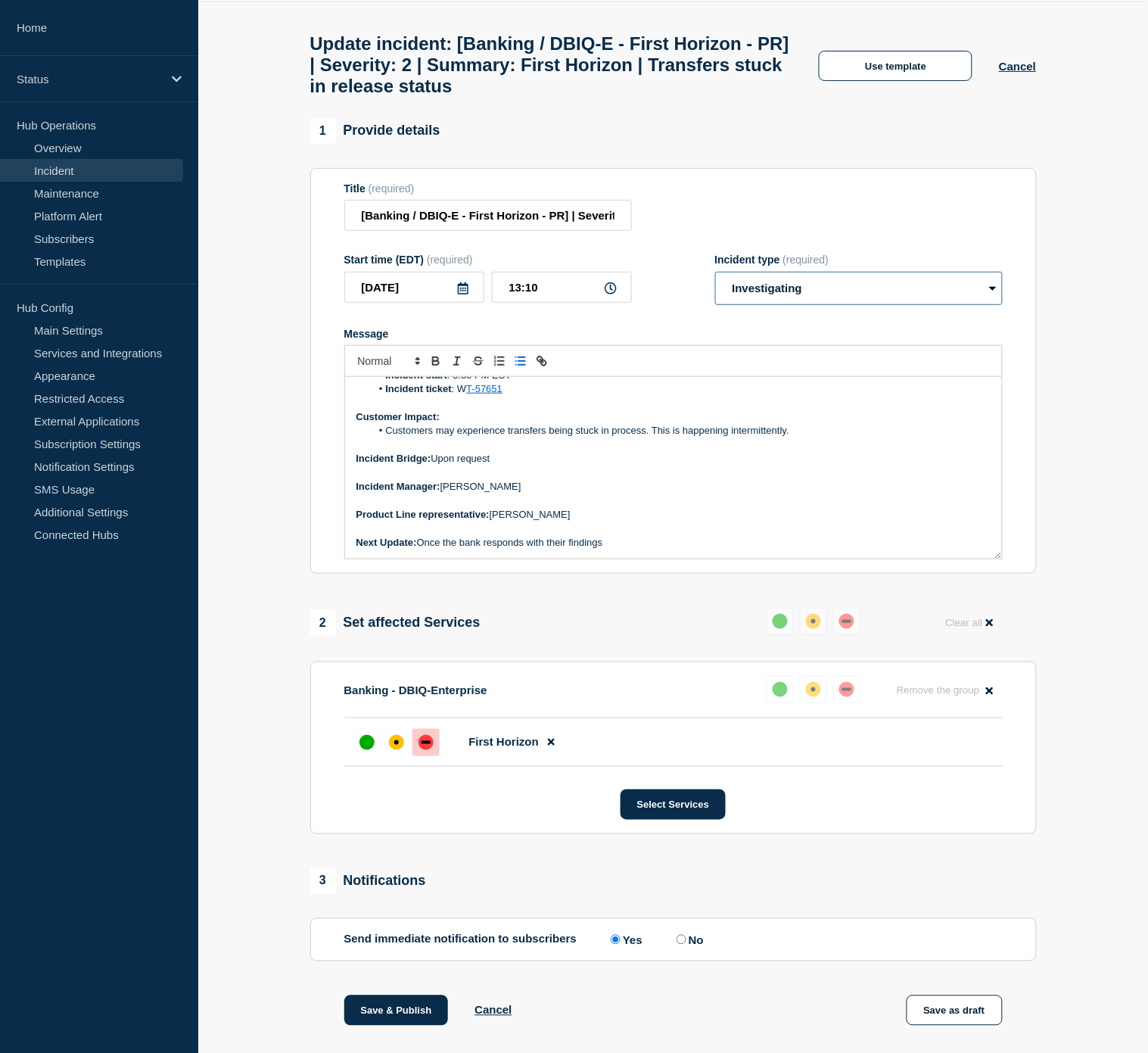
scroll to position [84, 0]
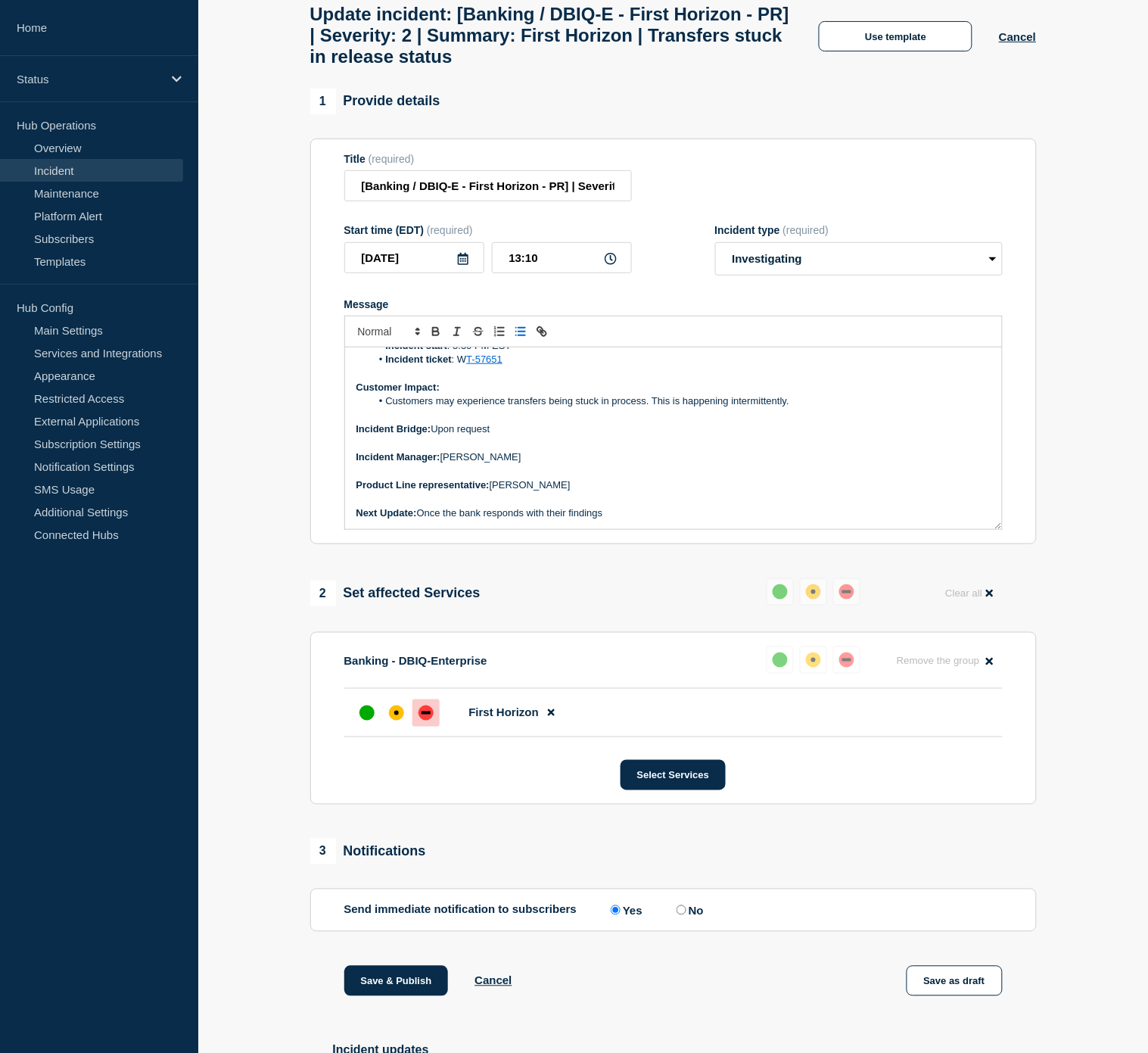
click at [618, 520] on p "Next Update: Once the bank responds with their findings" at bounding box center [673, 513] width 634 height 13
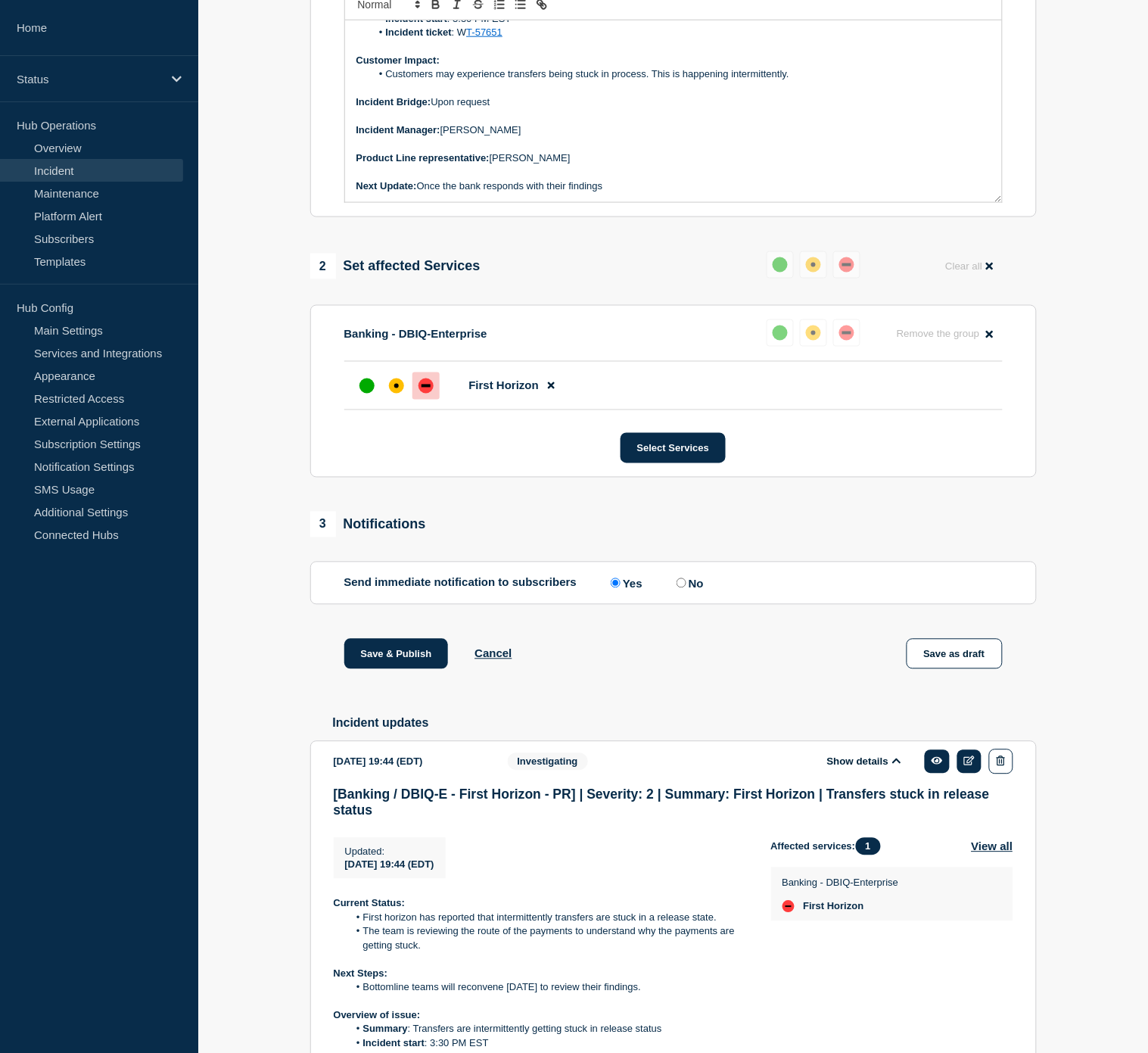
scroll to position [420, 0]
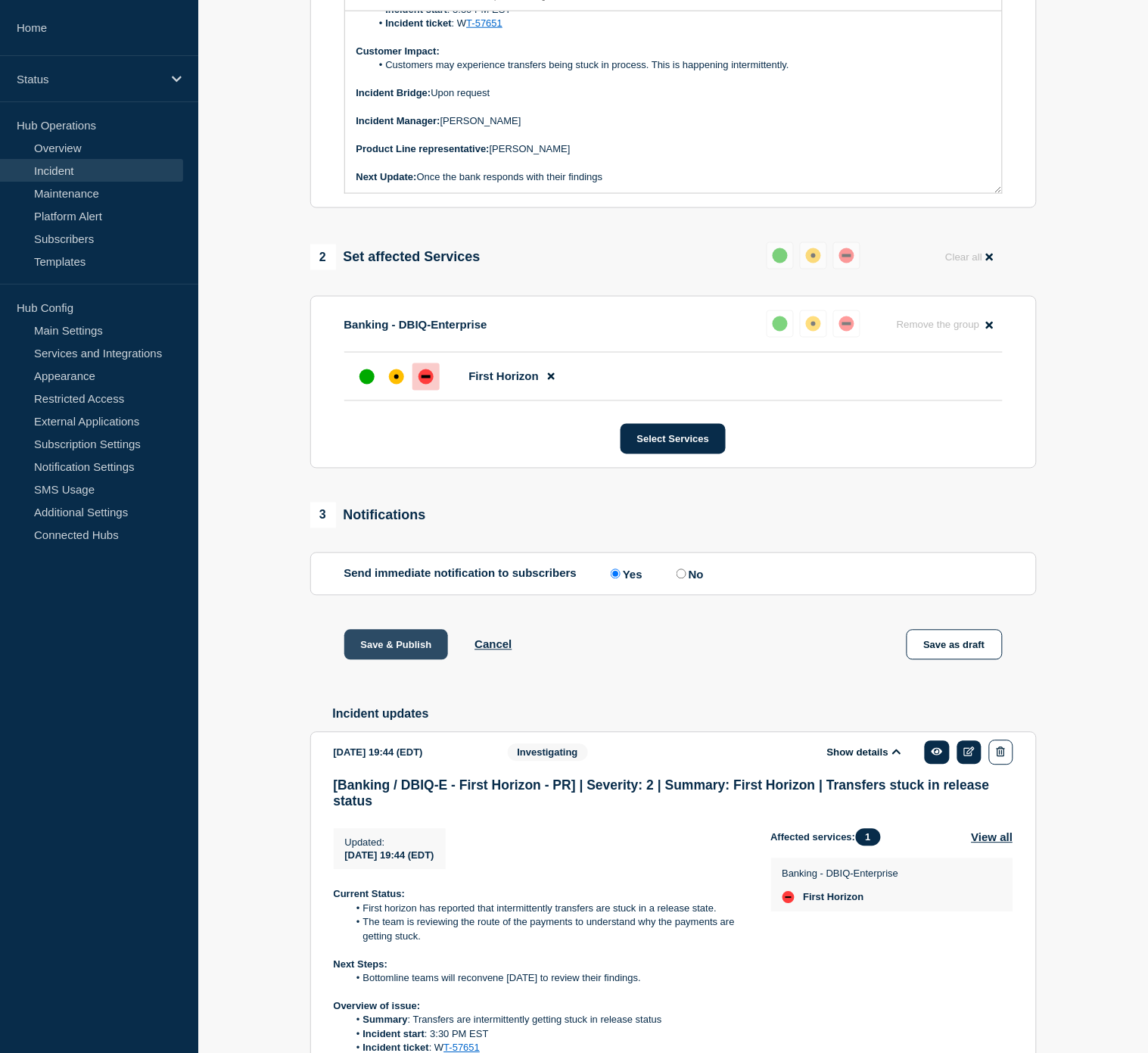
click at [369, 660] on button "Save & Publish" at bounding box center [397, 645] width 105 height 30
